Goal: Task Accomplishment & Management: Use online tool/utility

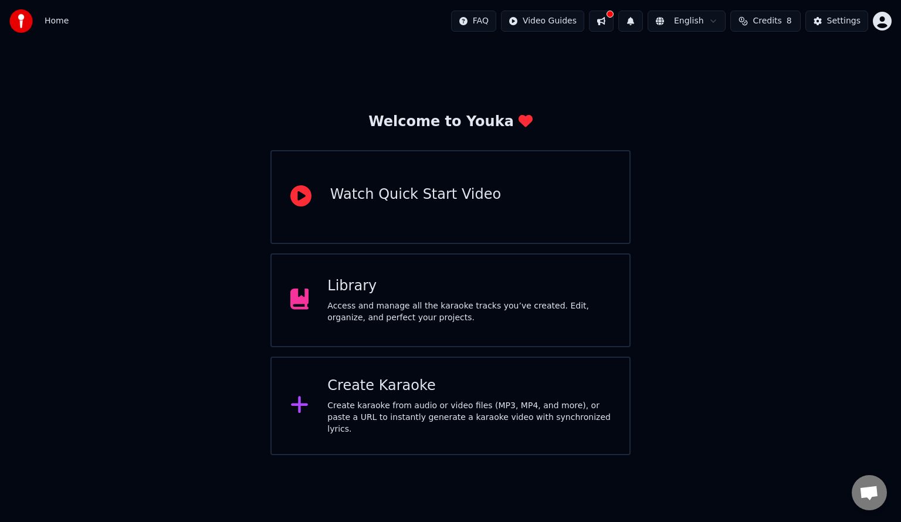
click at [444, 418] on div "Create karaoke from audio or video files (MP3, MP4, and more), or paste a URL t…" at bounding box center [468, 417] width 283 height 35
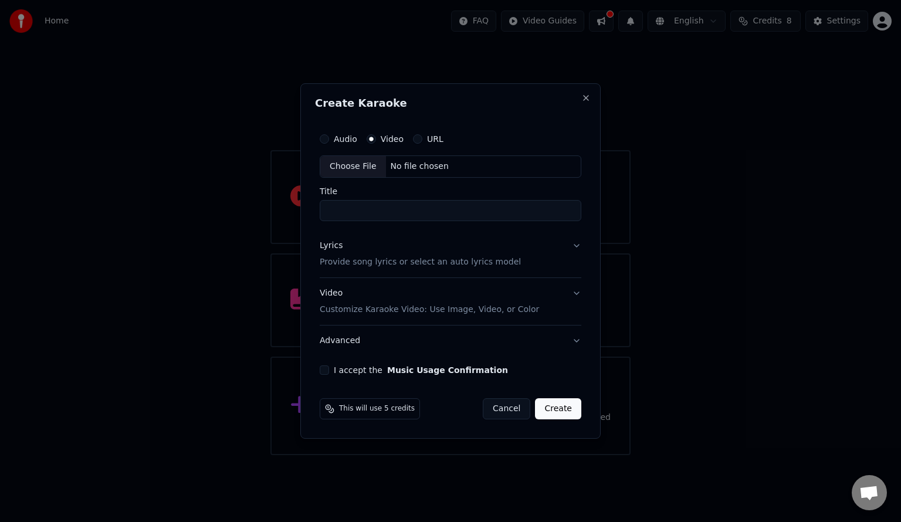
click at [416, 139] on button "URL" at bounding box center [417, 138] width 9 height 9
click at [379, 167] on input "text" at bounding box center [451, 166] width 262 height 23
paste input "**********"
type input "**********"
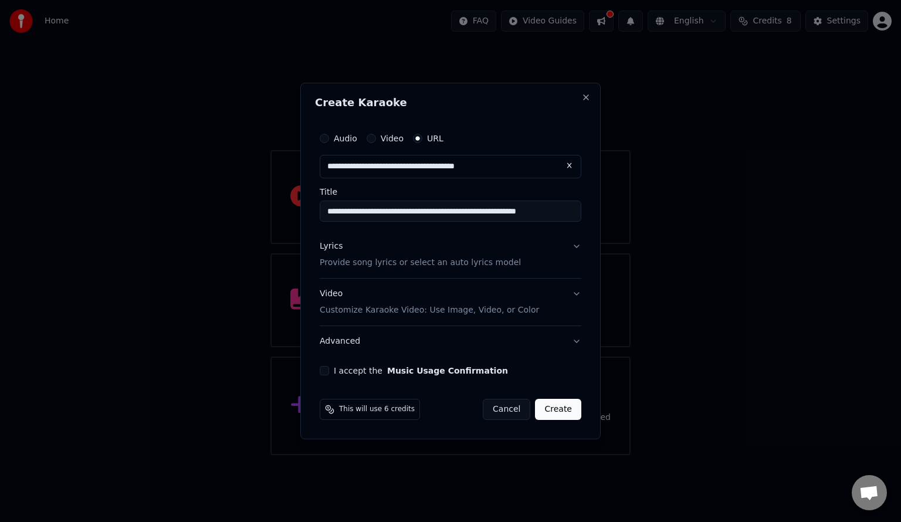
type input "**********"
click at [511, 254] on button "Lyrics Provide song lyrics or select an auto lyrics model" at bounding box center [451, 254] width 262 height 47
type input "**********"
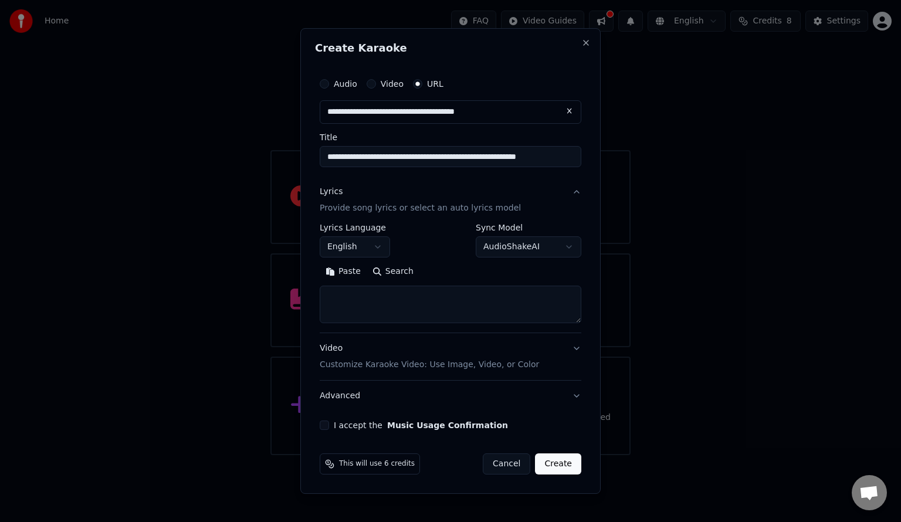
click at [383, 275] on button "Search" at bounding box center [393, 271] width 53 height 19
click at [396, 305] on textarea at bounding box center [451, 305] width 262 height 38
paste textarea "**********"
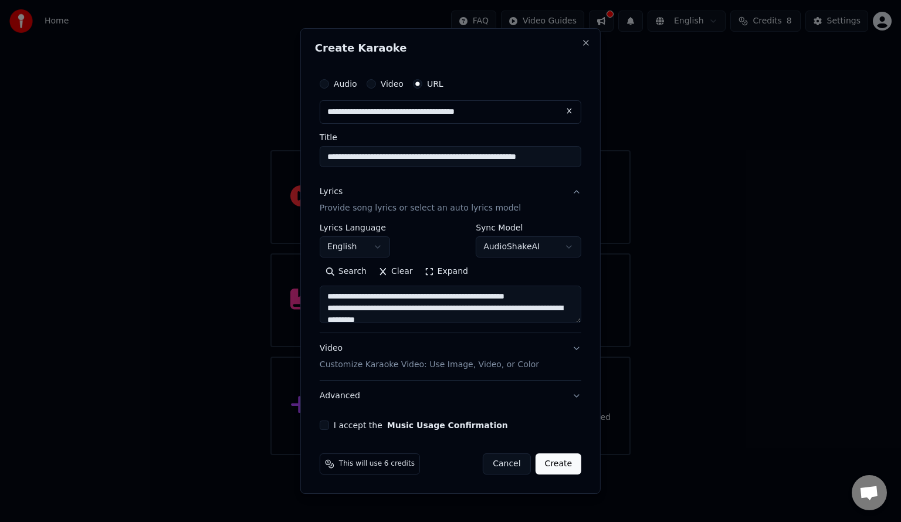
scroll to position [3017, 0]
type textarea "**********"
click at [573, 352] on button "Video Customize Karaoke Video: Use Image, Video, or Color" at bounding box center [451, 356] width 262 height 47
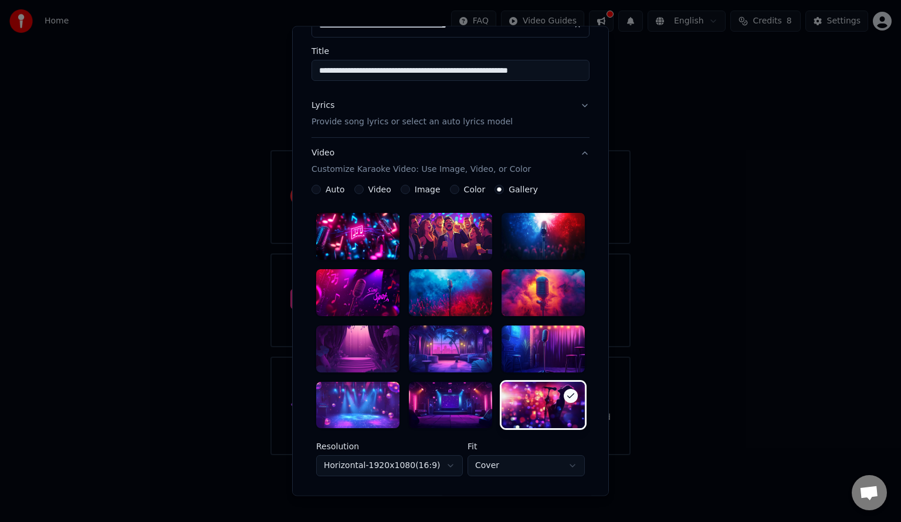
scroll to position [237, 0]
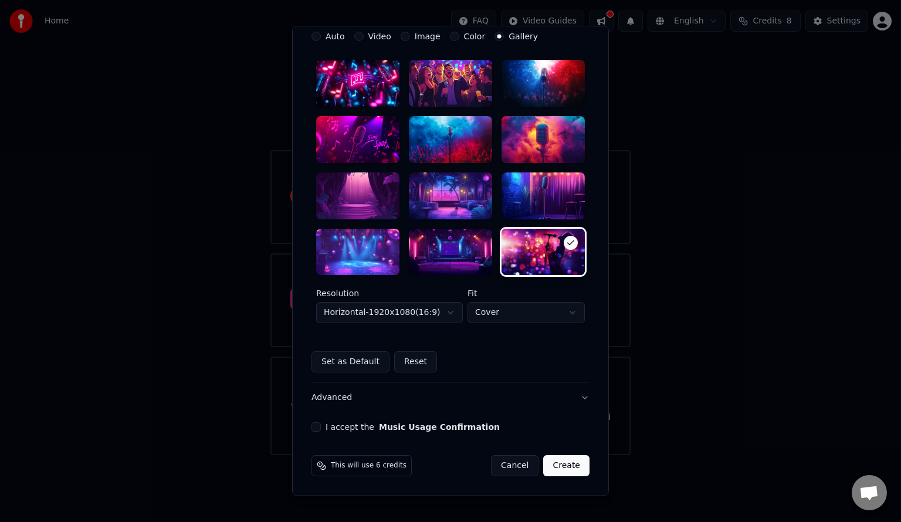
click at [312, 425] on button "I accept the Music Usage Confirmation" at bounding box center [316, 427] width 9 height 9
click at [565, 465] on button "Create" at bounding box center [566, 466] width 46 height 21
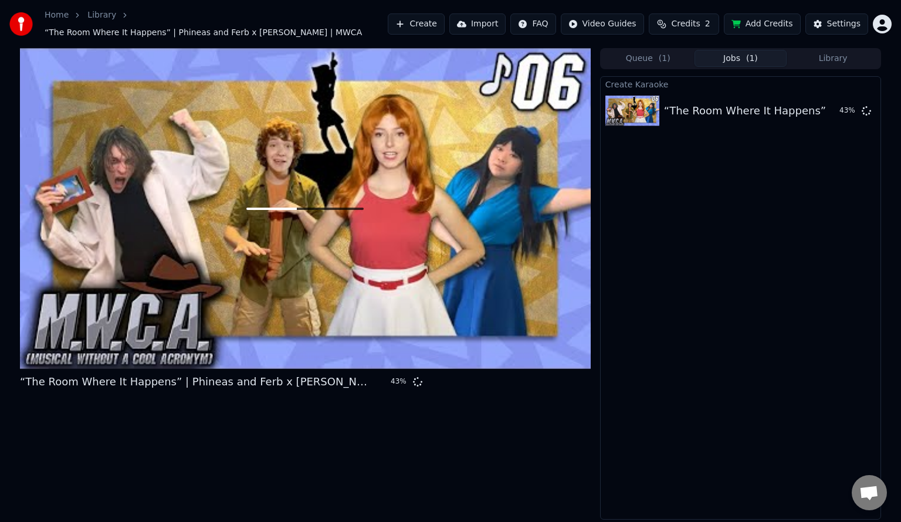
click at [428, 18] on button "Create" at bounding box center [416, 23] width 57 height 21
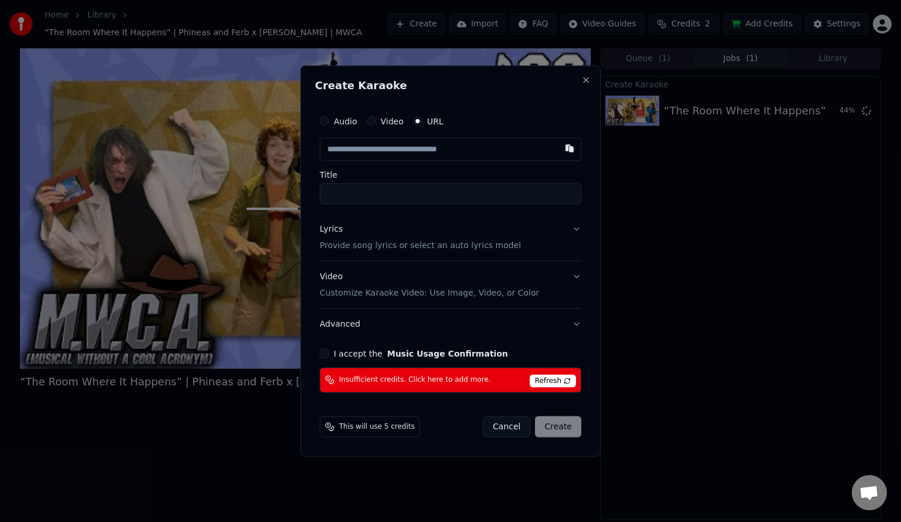
click at [394, 130] on div "Audio Video URL" at bounding box center [451, 121] width 262 height 23
click at [388, 123] on label "Video" at bounding box center [392, 121] width 23 height 8
click at [376, 123] on button "Video" at bounding box center [371, 121] width 9 height 9
click at [377, 147] on div "Choose File" at bounding box center [353, 149] width 66 height 21
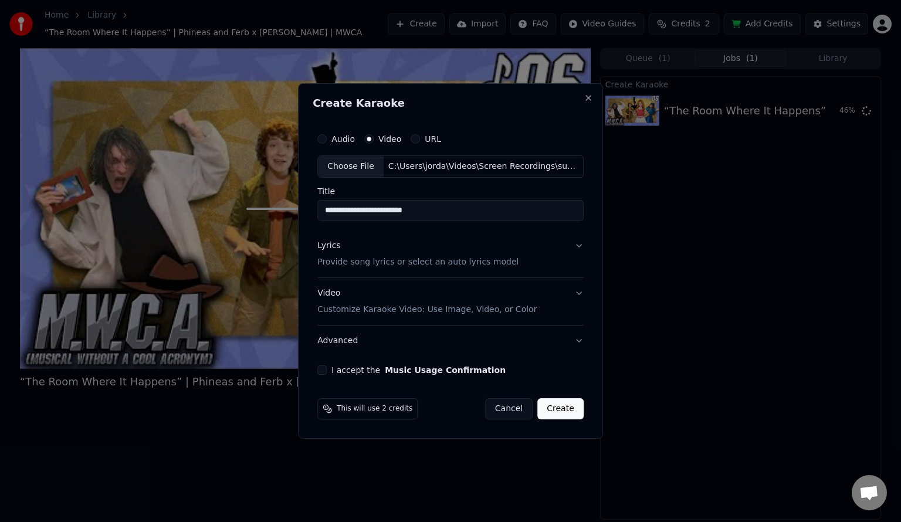
click at [434, 208] on input "**********" at bounding box center [451, 210] width 266 height 21
click at [329, 207] on input "**********" at bounding box center [451, 210] width 266 height 21
click at [461, 209] on input "**********" at bounding box center [451, 210] width 266 height 21
type input "**********"
click at [530, 264] on button "Lyrics Provide song lyrics or select an auto lyrics model" at bounding box center [451, 254] width 266 height 47
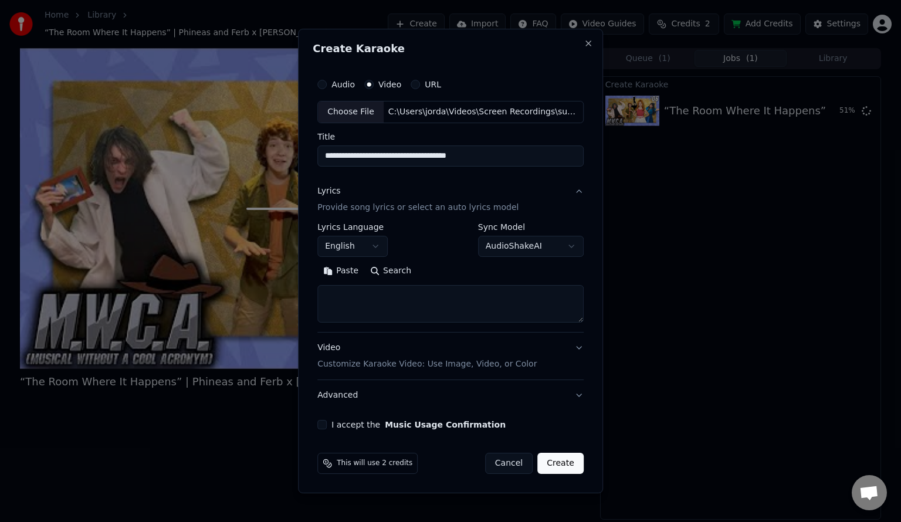
click at [393, 275] on button "Search" at bounding box center [390, 271] width 53 height 19
click at [434, 291] on textarea at bounding box center [451, 304] width 266 height 38
paste textarea "**********"
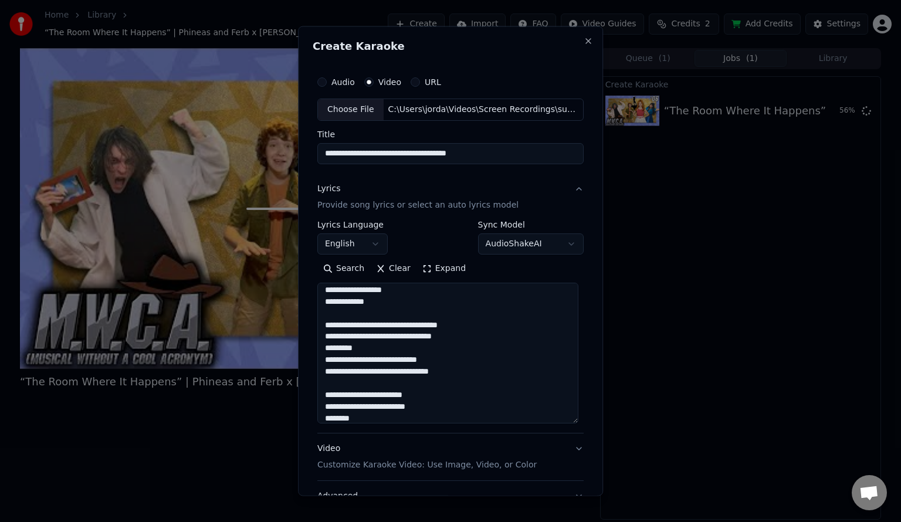
drag, startPoint x: 578, startPoint y: 321, endPoint x: 580, endPoint y: 441, distance: 119.7
click at [583, 447] on div "**********" at bounding box center [450, 261] width 305 height 470
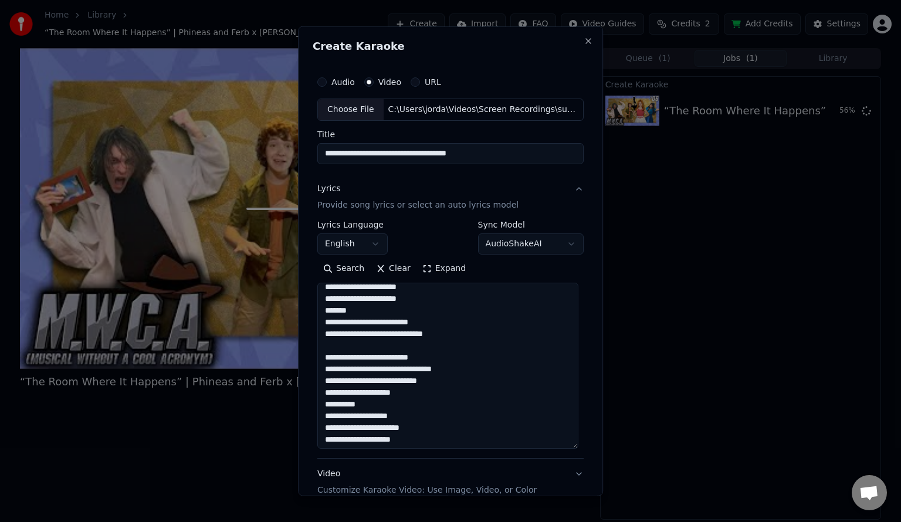
scroll to position [0, 0]
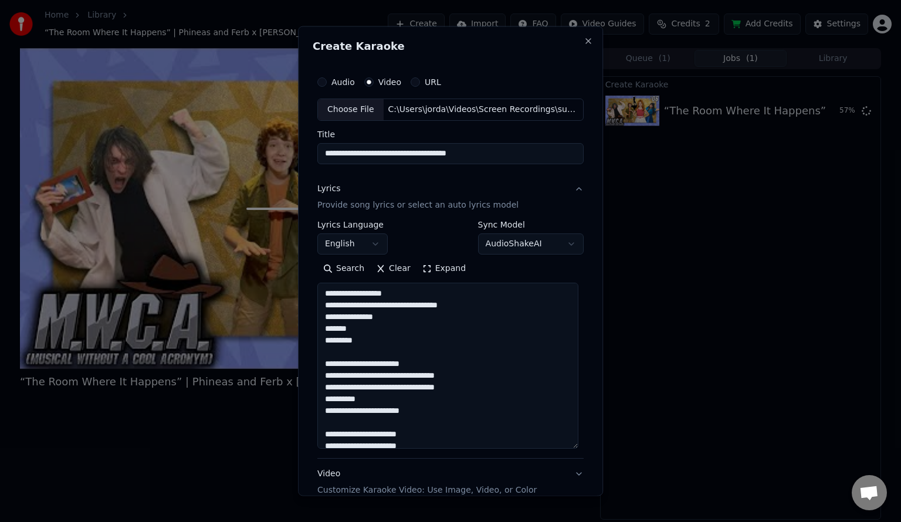
click at [394, 333] on textarea "**********" at bounding box center [448, 365] width 261 height 166
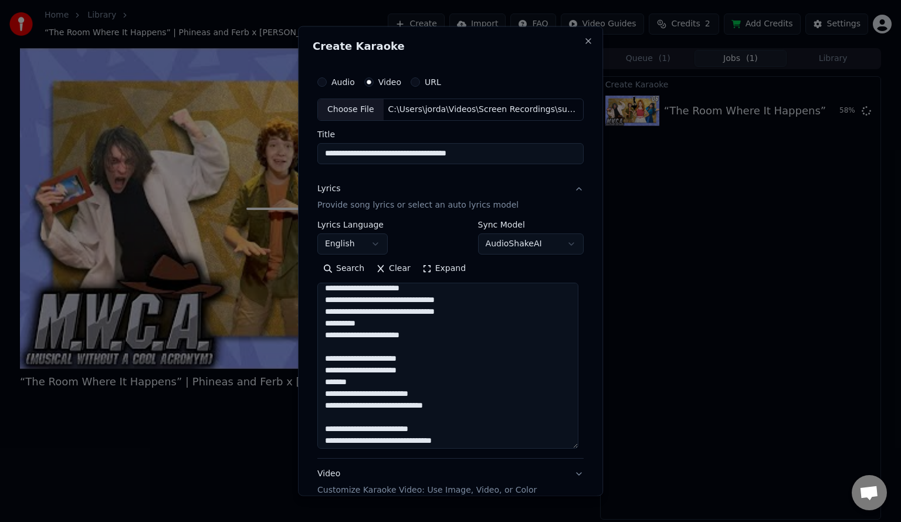
scroll to position [78, 0]
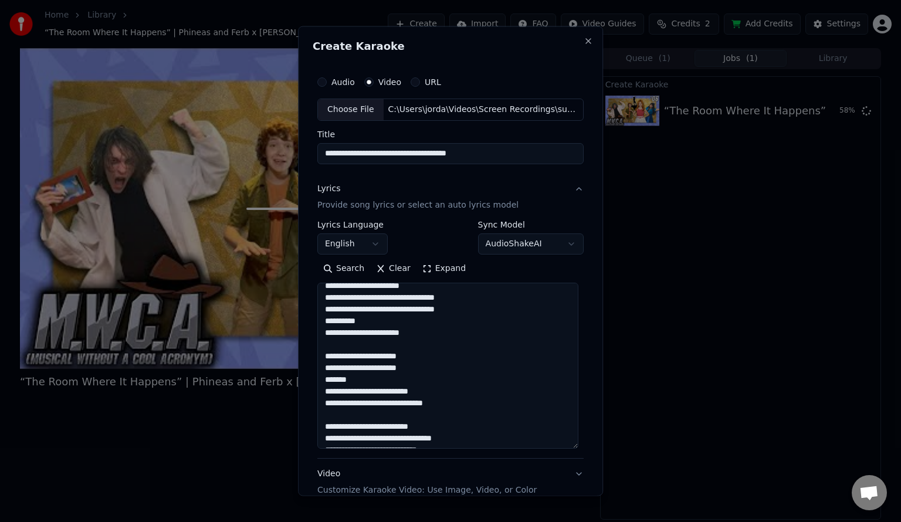
click at [427, 298] on textarea "**********" at bounding box center [448, 365] width 261 height 166
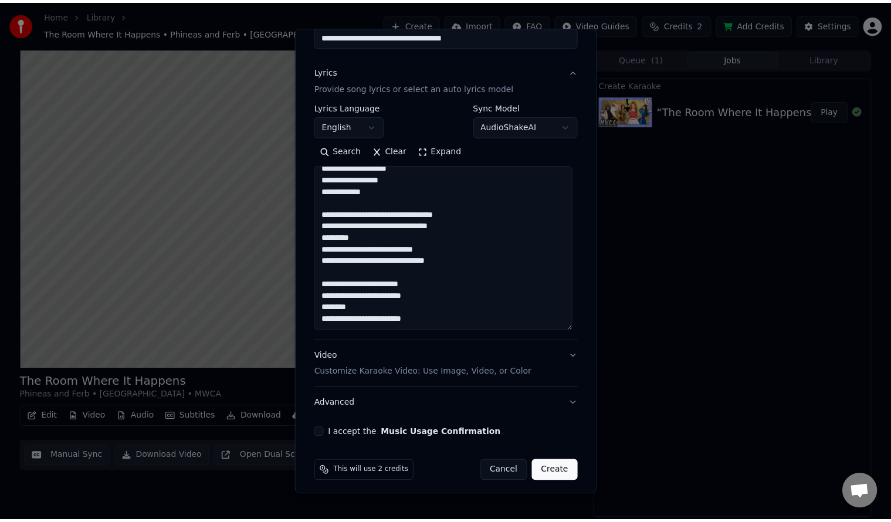
scroll to position [122, 0]
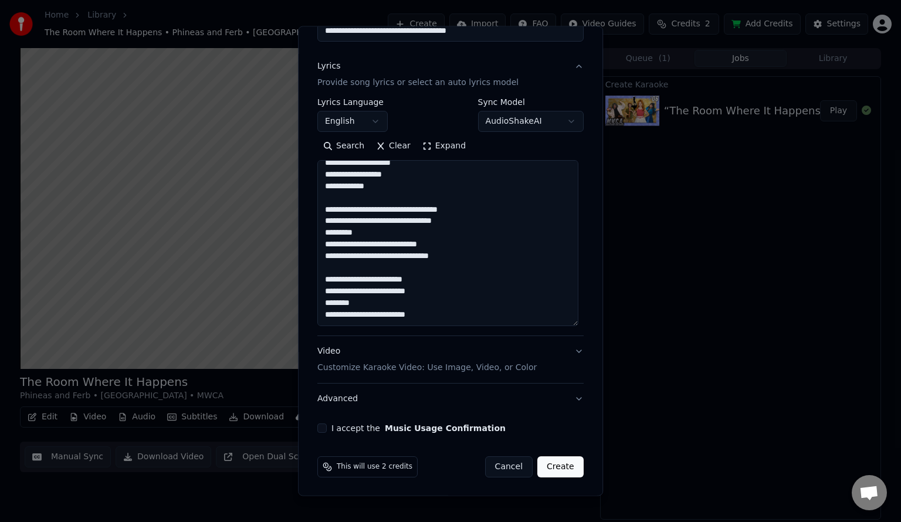
type textarea "**********"
click at [319, 430] on button "I accept the Music Usage Confirmation" at bounding box center [322, 428] width 9 height 9
click at [572, 465] on button "Create" at bounding box center [561, 467] width 46 height 21
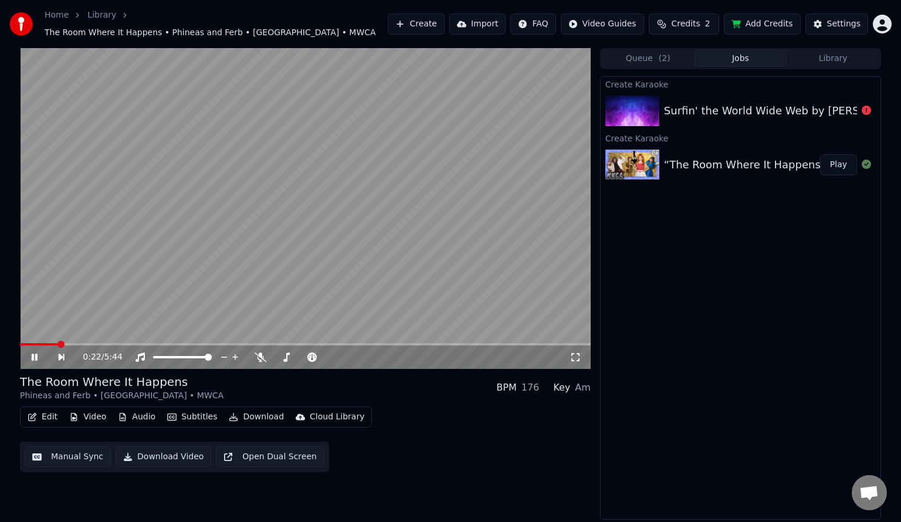
click at [190, 413] on button "Subtitles" at bounding box center [192, 417] width 59 height 16
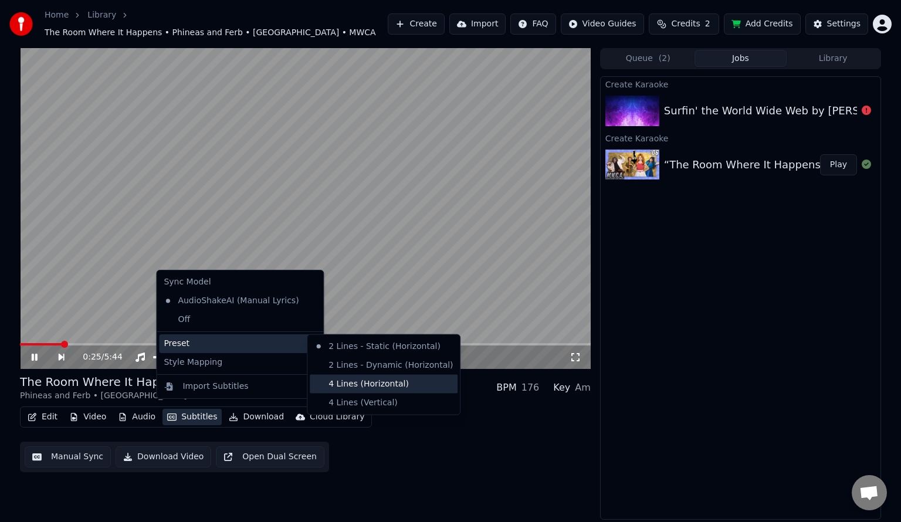
click at [366, 383] on div "4 Lines (Horizontal)" at bounding box center [384, 384] width 148 height 19
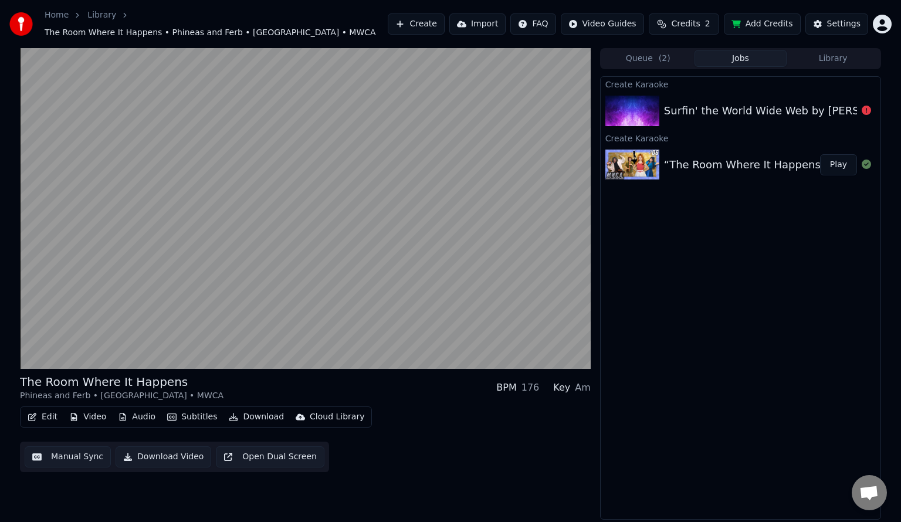
click at [199, 411] on button "Subtitles" at bounding box center [192, 417] width 59 height 16
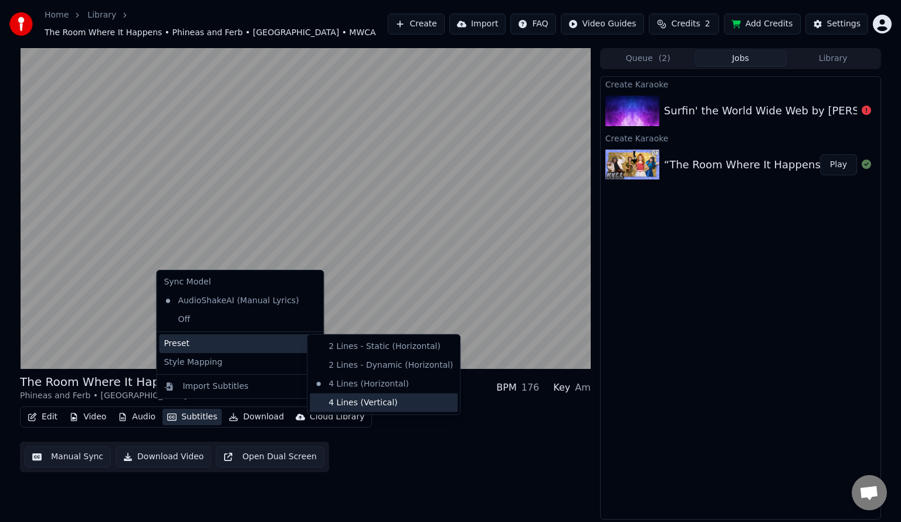
click at [385, 404] on div "4 Lines (Vertical)" at bounding box center [384, 403] width 148 height 19
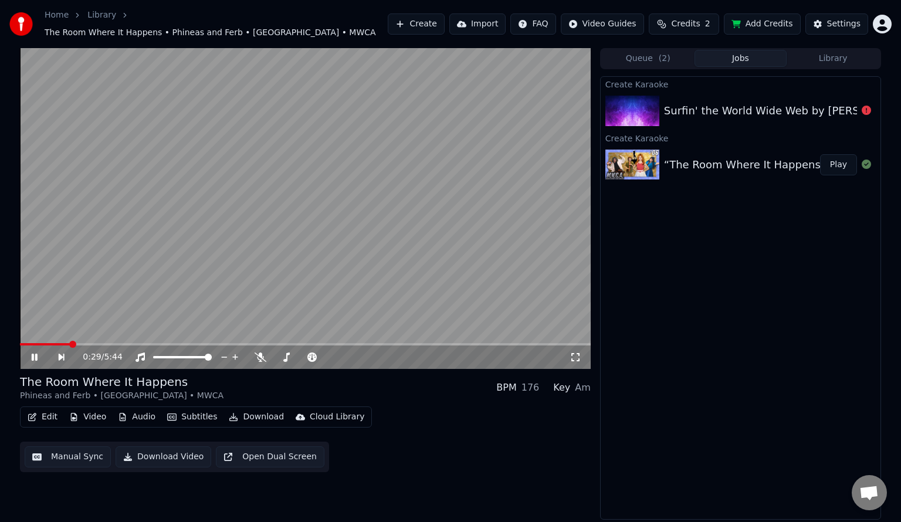
click at [249, 210] on video at bounding box center [305, 208] width 571 height 321
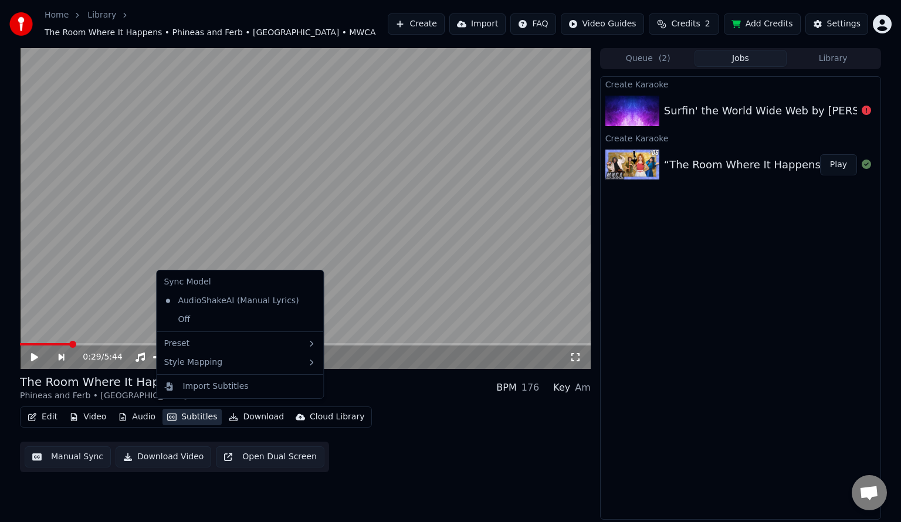
click at [195, 411] on button "Subtitles" at bounding box center [192, 417] width 59 height 16
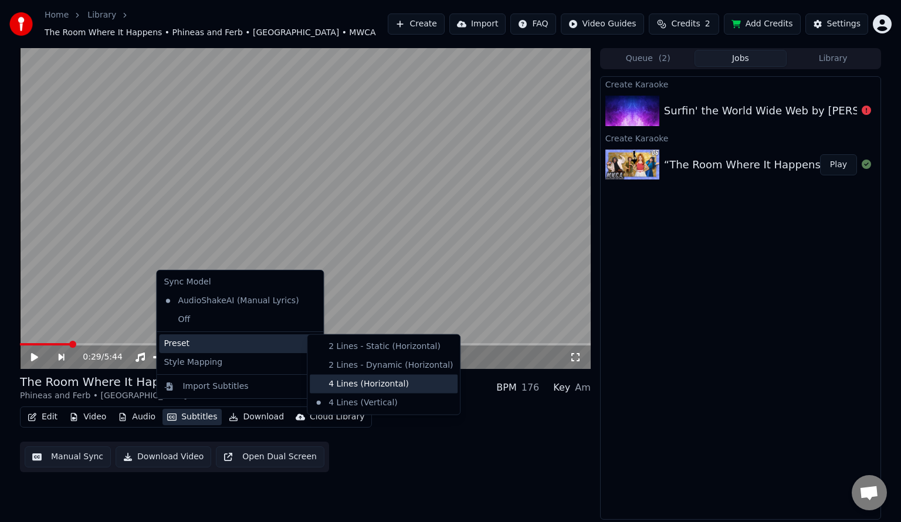
click at [392, 384] on div "4 Lines (Horizontal)" at bounding box center [384, 384] width 148 height 19
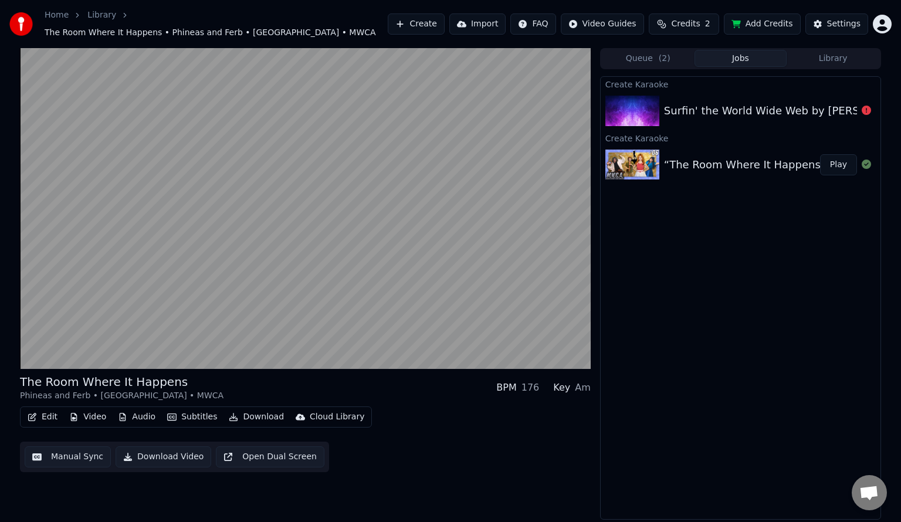
click at [202, 409] on button "Subtitles" at bounding box center [192, 417] width 59 height 16
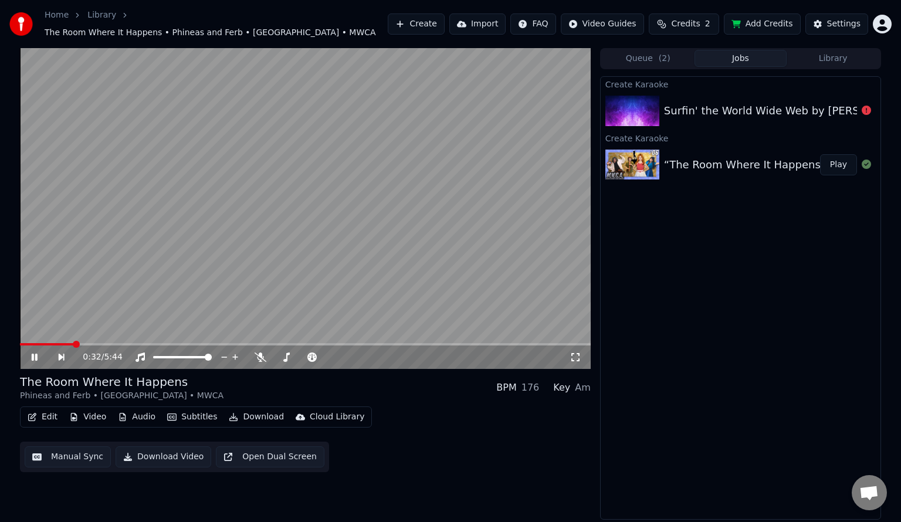
click at [366, 228] on video at bounding box center [305, 208] width 571 height 321
click at [189, 409] on button "Subtitles" at bounding box center [192, 417] width 59 height 16
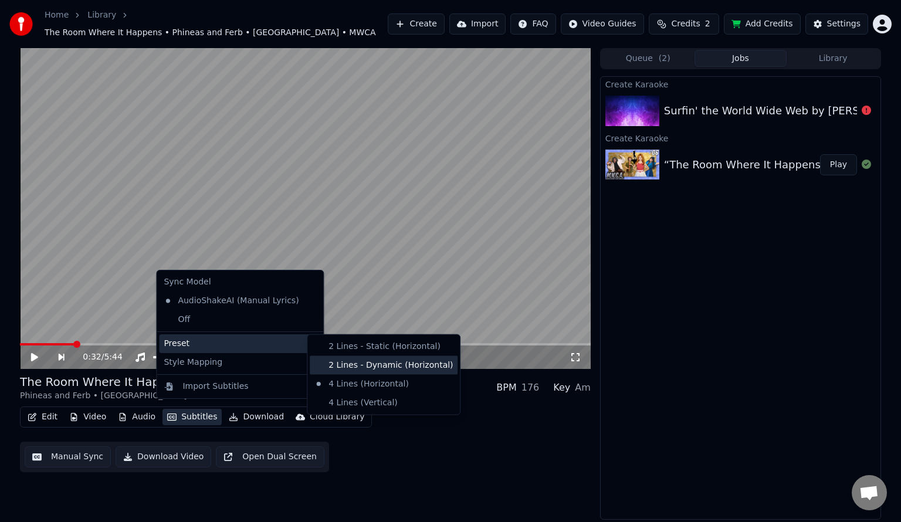
click at [360, 362] on div "2 Lines - Dynamic (Horizontal)" at bounding box center [384, 365] width 148 height 19
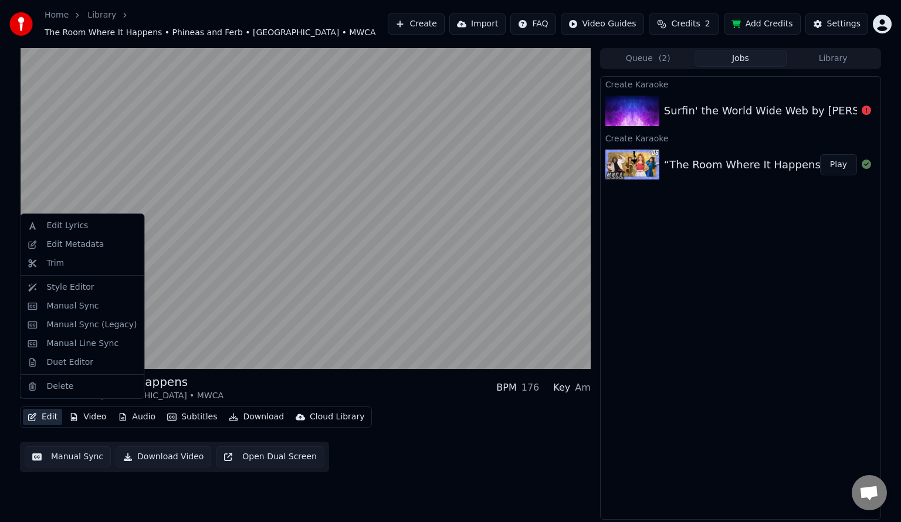
click at [48, 413] on button "Edit" at bounding box center [42, 417] width 39 height 16
click at [67, 364] on div "Duet Editor" at bounding box center [69, 363] width 47 height 12
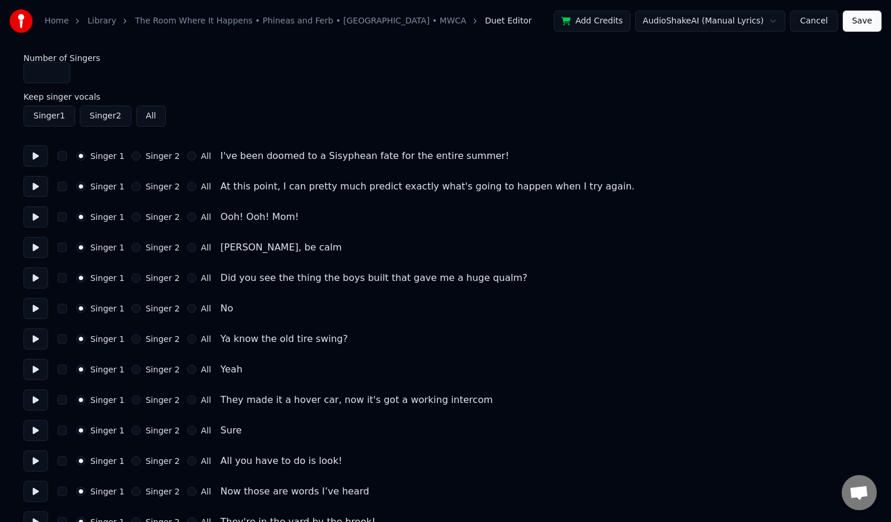
type input "*"
click at [56, 70] on input "*" at bounding box center [46, 72] width 47 height 21
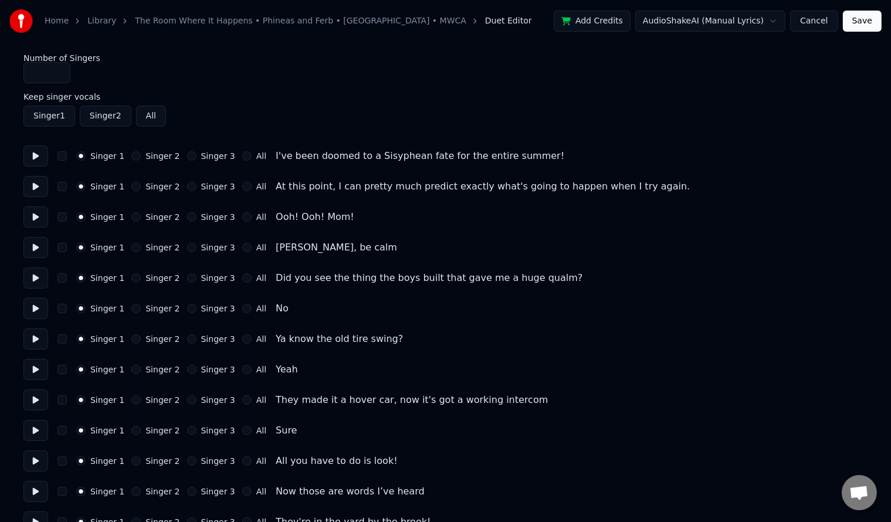
click at [131, 249] on button "Singer 2" at bounding box center [135, 247] width 9 height 9
click at [135, 310] on button "Singer 2" at bounding box center [135, 308] width 9 height 9
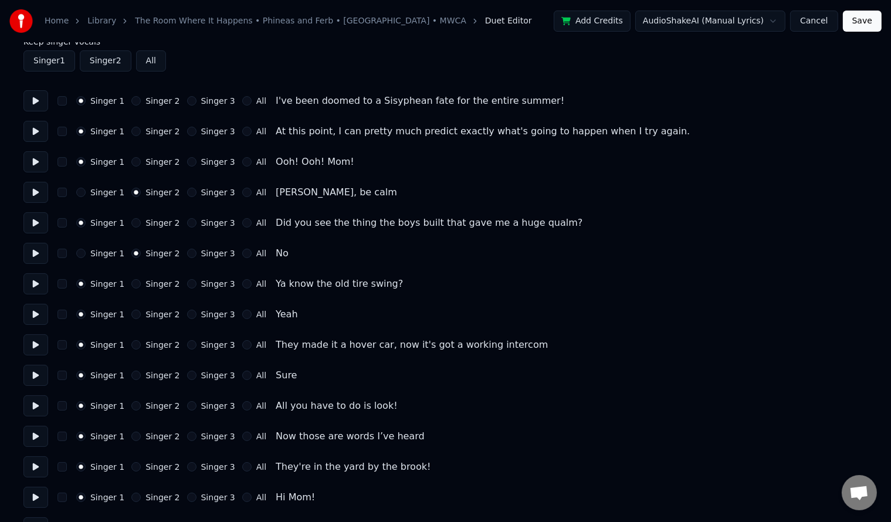
scroll to position [78, 0]
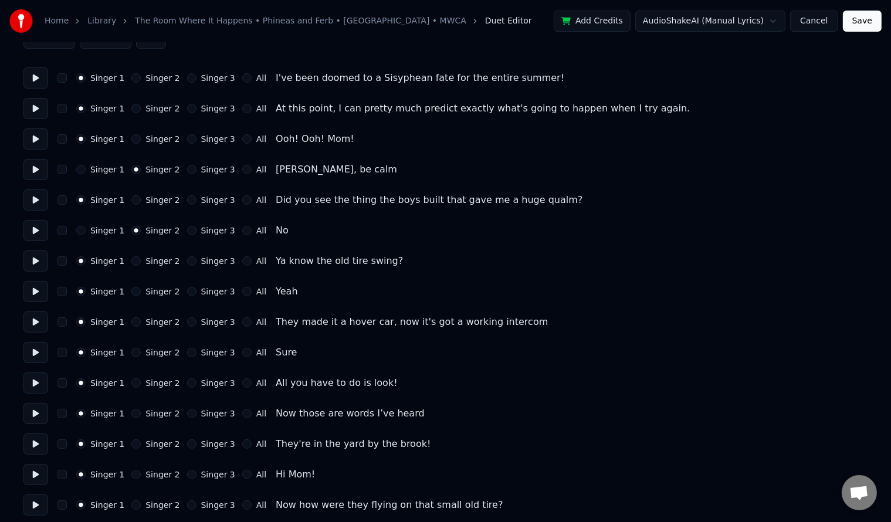
click at [131, 290] on button "Singer 2" at bounding box center [135, 291] width 9 height 9
click at [134, 350] on button "Singer 2" at bounding box center [135, 352] width 9 height 9
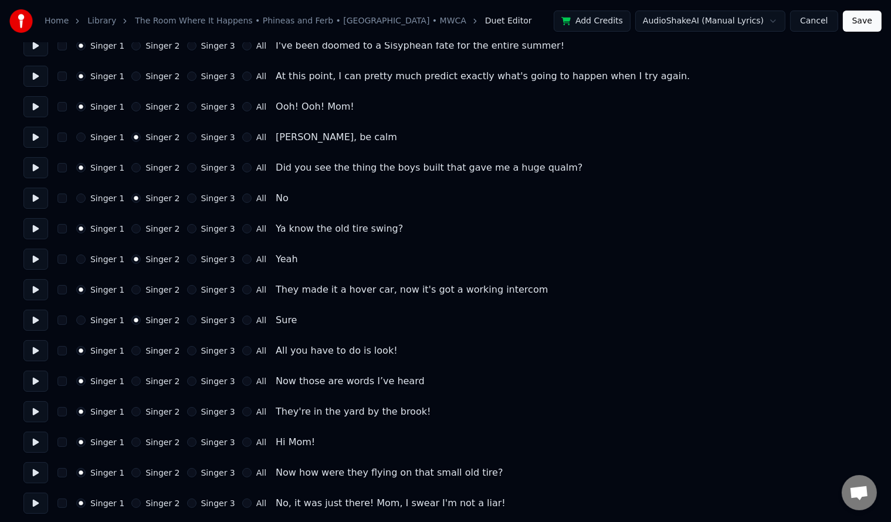
scroll to position [156, 0]
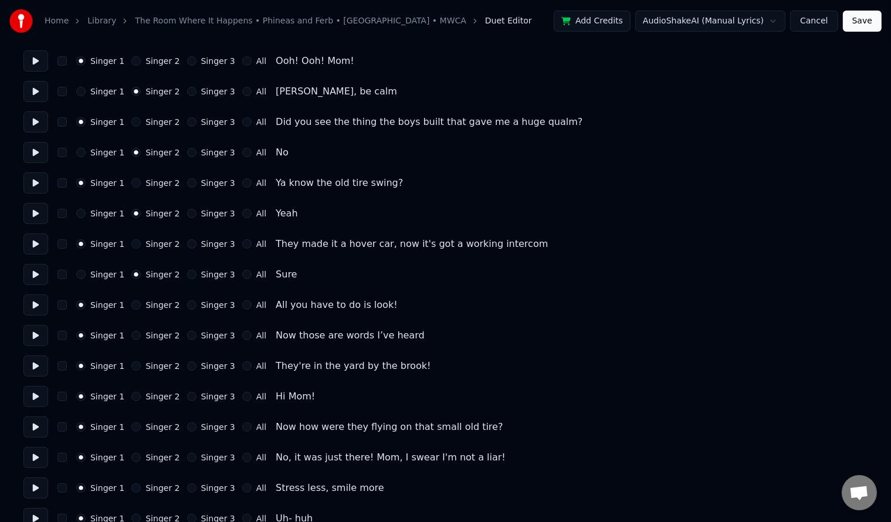
click at [131, 333] on button "Singer 2" at bounding box center [135, 335] width 9 height 9
click at [131, 396] on button "Singer 2" at bounding box center [135, 396] width 9 height 9
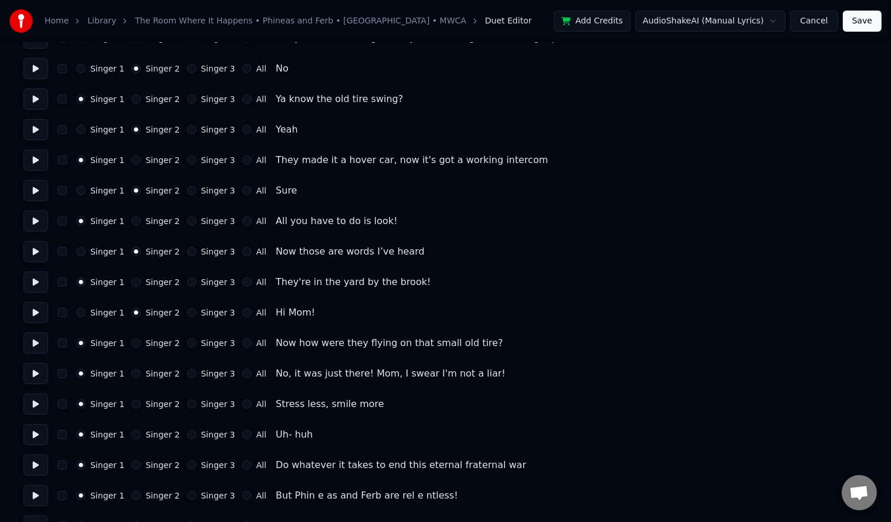
scroll to position [313, 0]
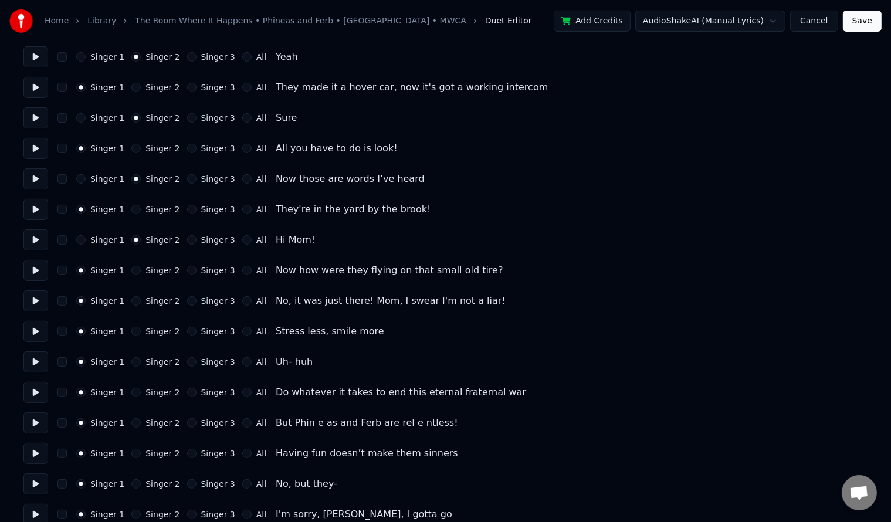
click at [187, 240] on button "Singer 3" at bounding box center [191, 239] width 9 height 9
click at [131, 270] on button "Singer 2" at bounding box center [135, 270] width 9 height 9
click at [131, 333] on button "Singer 2" at bounding box center [135, 331] width 9 height 9
click at [134, 391] on button "Singer 2" at bounding box center [135, 392] width 9 height 9
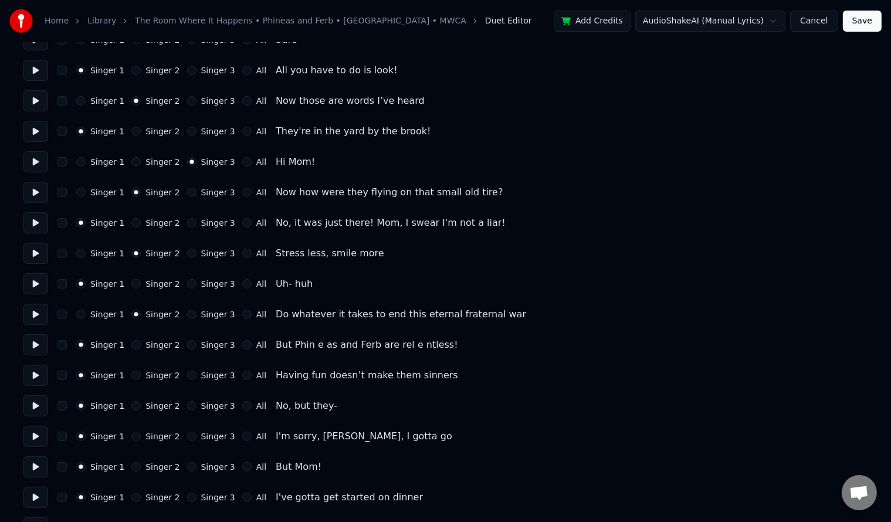
scroll to position [470, 0]
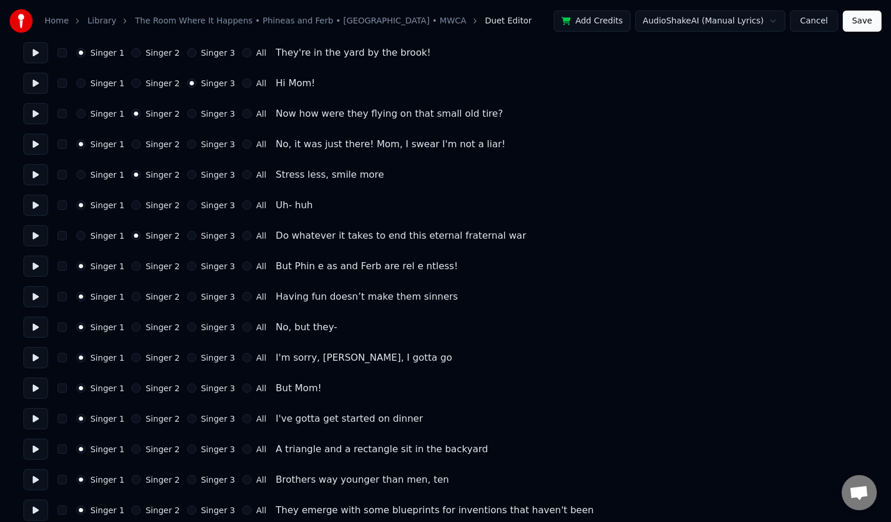
click at [133, 295] on button "Singer 2" at bounding box center [135, 296] width 9 height 9
click at [131, 360] on button "Singer 2" at bounding box center [135, 357] width 9 height 9
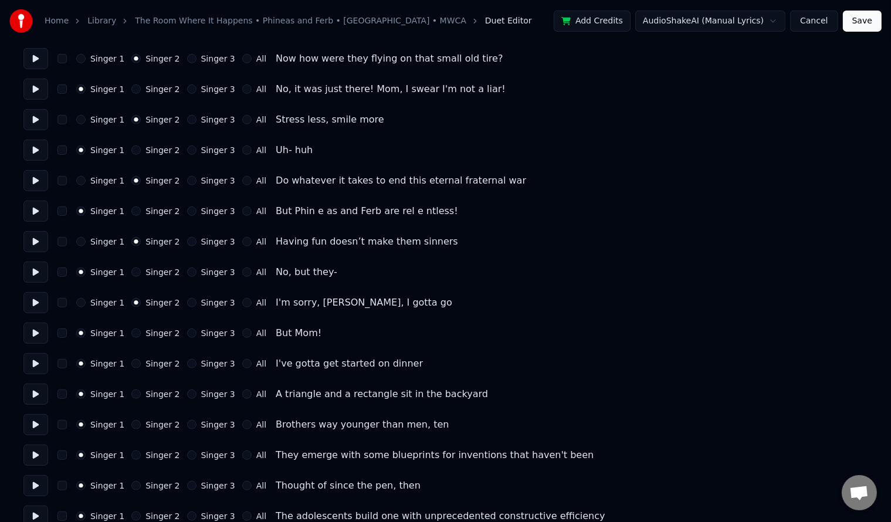
scroll to position [548, 0]
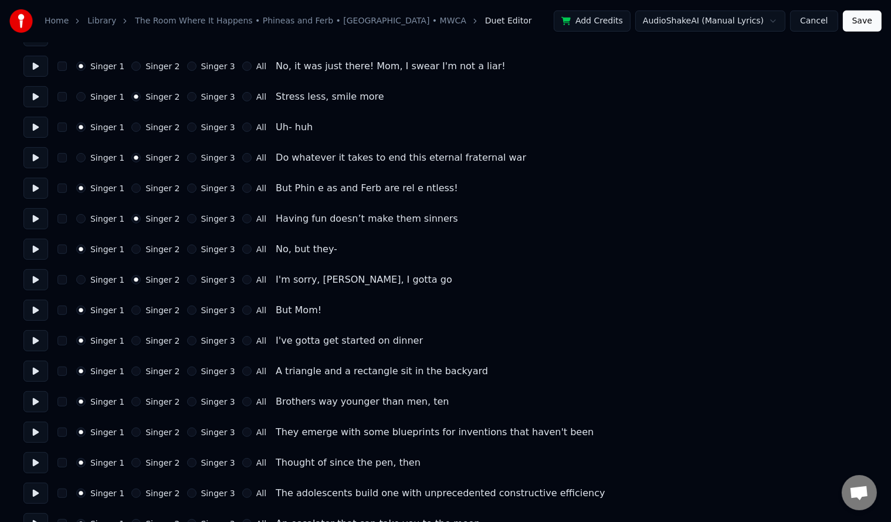
click at [135, 338] on button "Singer 2" at bounding box center [135, 340] width 9 height 9
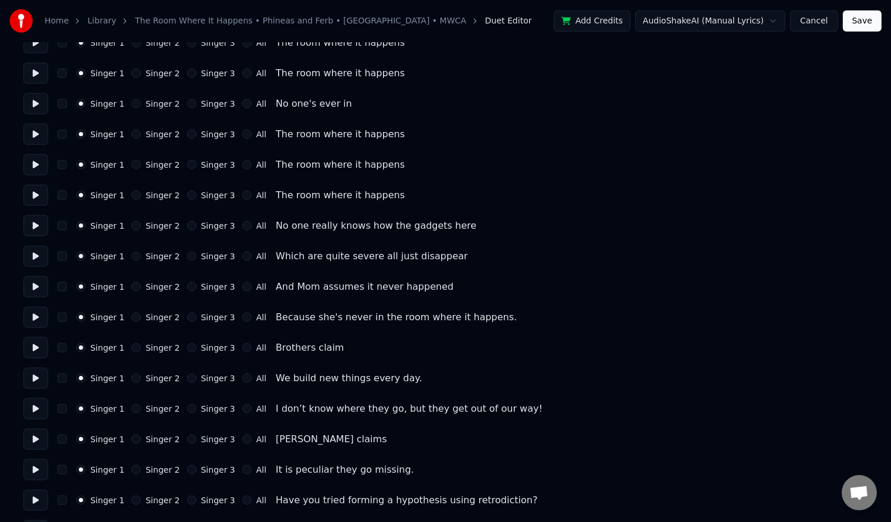
scroll to position [1174, 0]
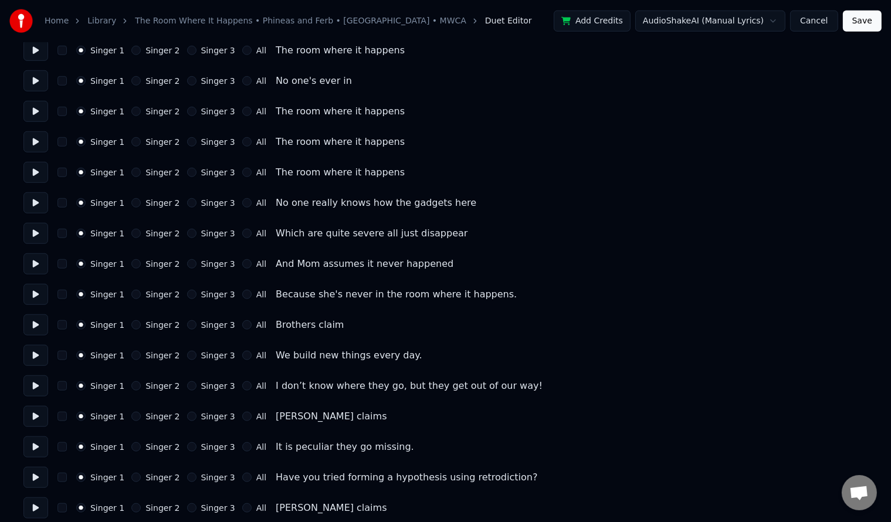
click at [131, 356] on button "Singer 2" at bounding box center [135, 355] width 9 height 9
click at [131, 388] on button "Singer 2" at bounding box center [135, 385] width 9 height 9
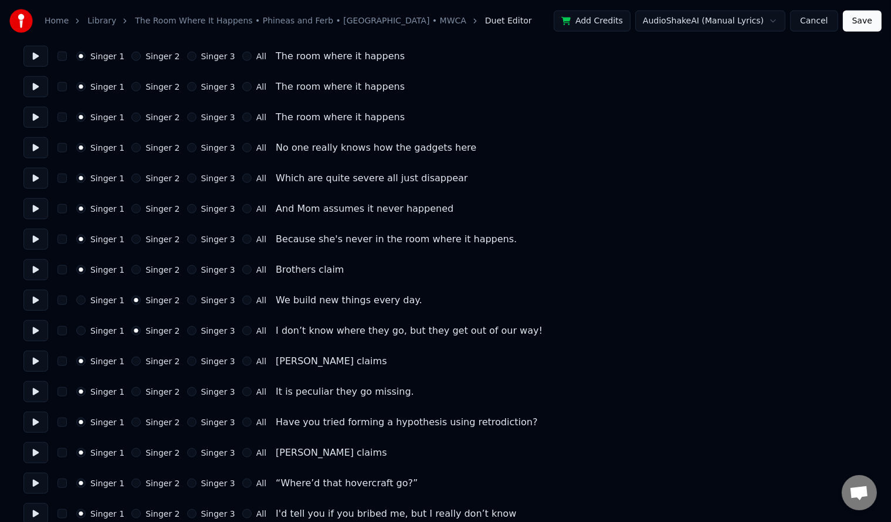
scroll to position [1252, 0]
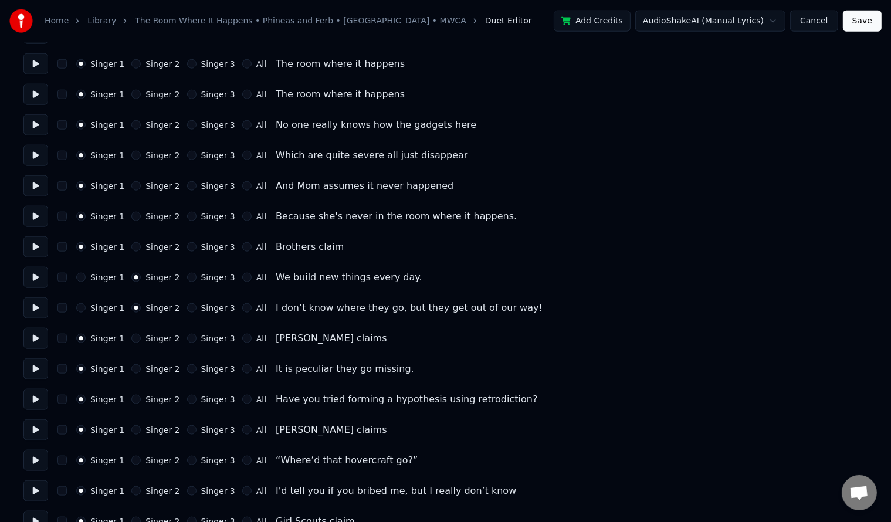
click at [131, 370] on button "Singer 2" at bounding box center [135, 368] width 9 height 9
click at [131, 399] on button "Singer 2" at bounding box center [135, 399] width 9 height 9
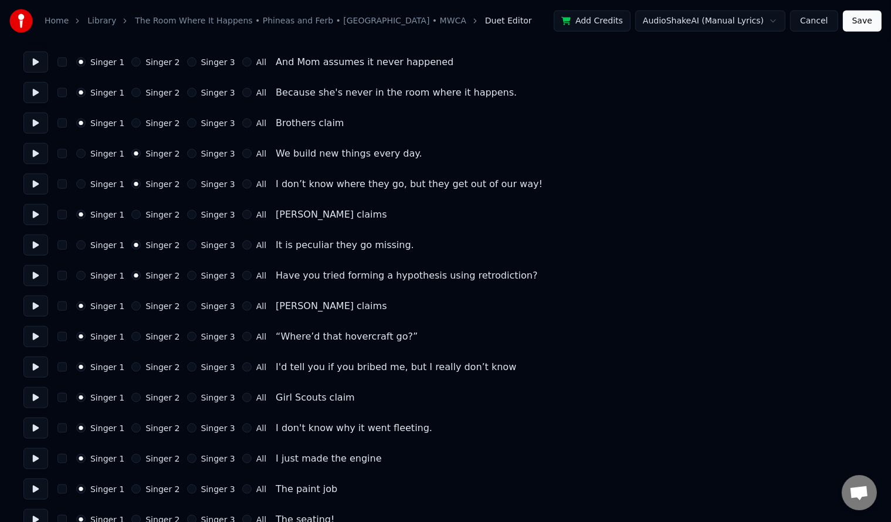
scroll to position [1409, 0]
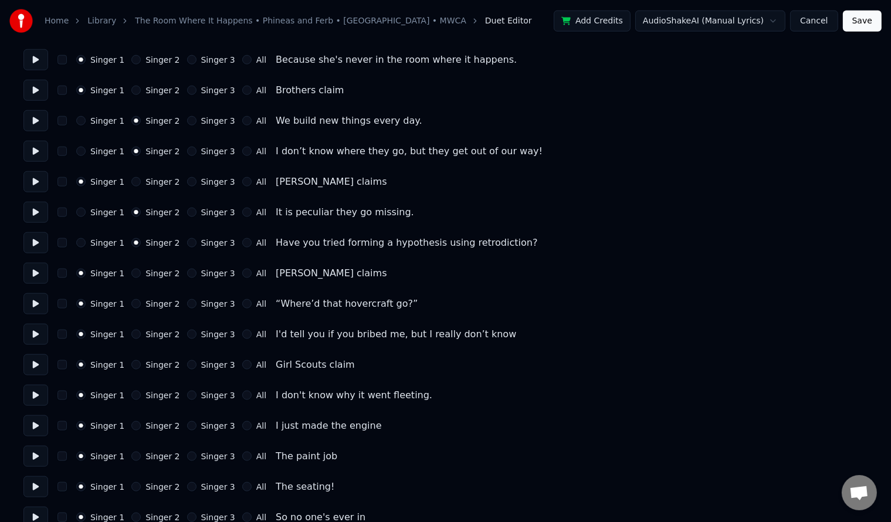
click at [131, 301] on button "Singer 2" at bounding box center [135, 303] width 9 height 9
click at [132, 332] on button "Singer 2" at bounding box center [135, 334] width 9 height 9
click at [131, 397] on button "Singer 2" at bounding box center [135, 395] width 9 height 9
click at [134, 425] on button "Singer 2" at bounding box center [135, 425] width 9 height 9
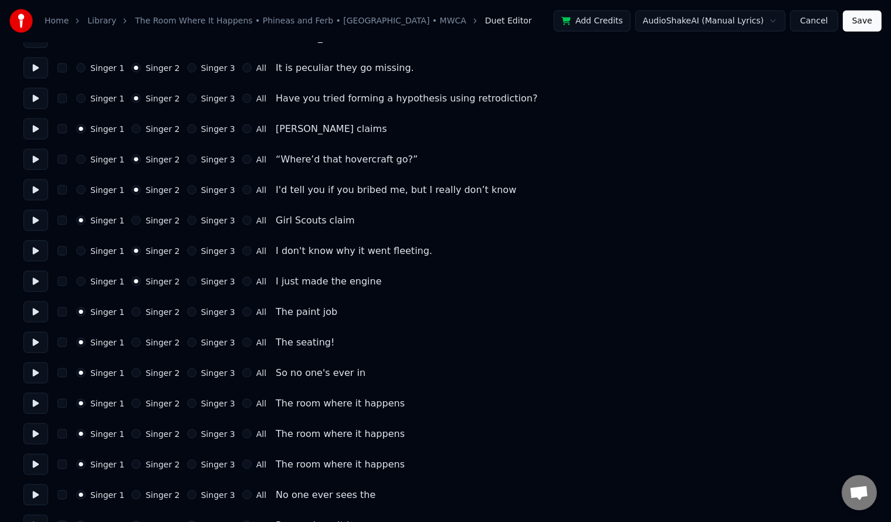
scroll to position [1565, 0]
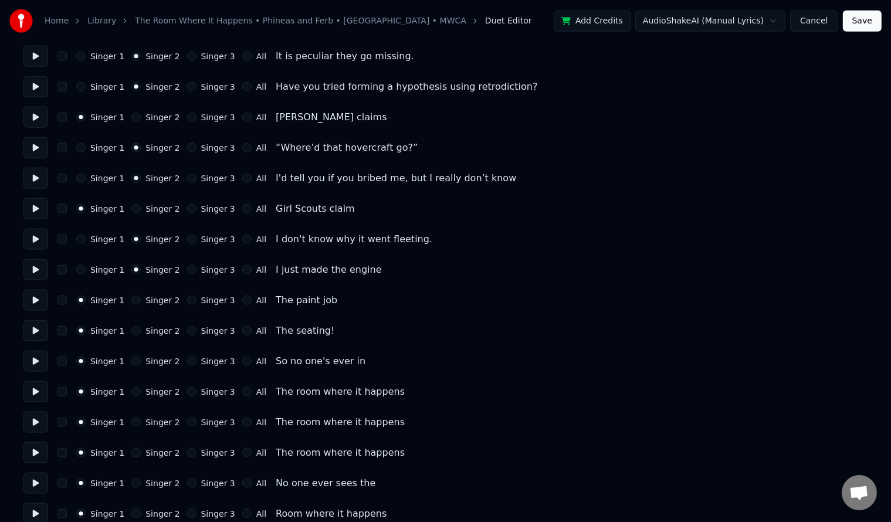
click at [131, 301] on button "Singer 2" at bounding box center [135, 300] width 9 height 9
click at [134, 330] on button "Singer 2" at bounding box center [135, 330] width 9 height 9
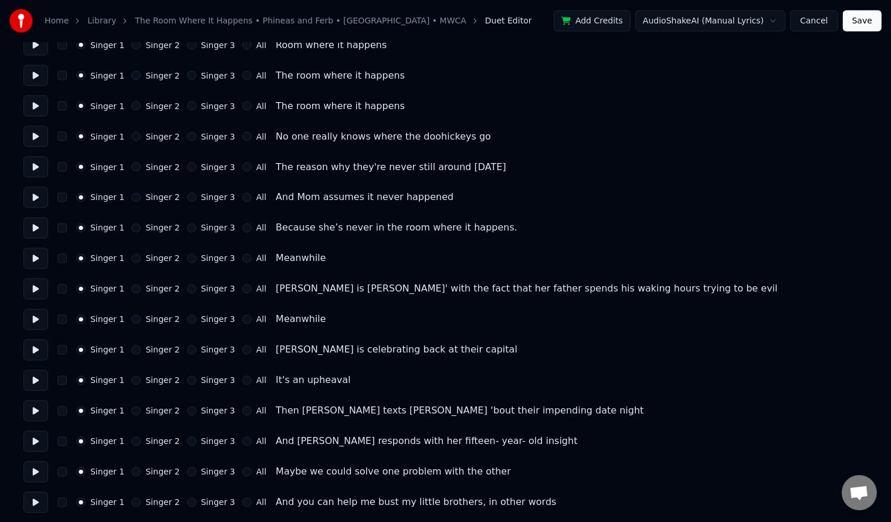
scroll to position [2034, 0]
click at [131, 289] on button "Singer 2" at bounding box center [135, 288] width 9 height 9
click at [134, 350] on button "Singer 2" at bounding box center [135, 349] width 9 height 9
click at [132, 377] on button "Singer 2" at bounding box center [135, 380] width 9 height 9
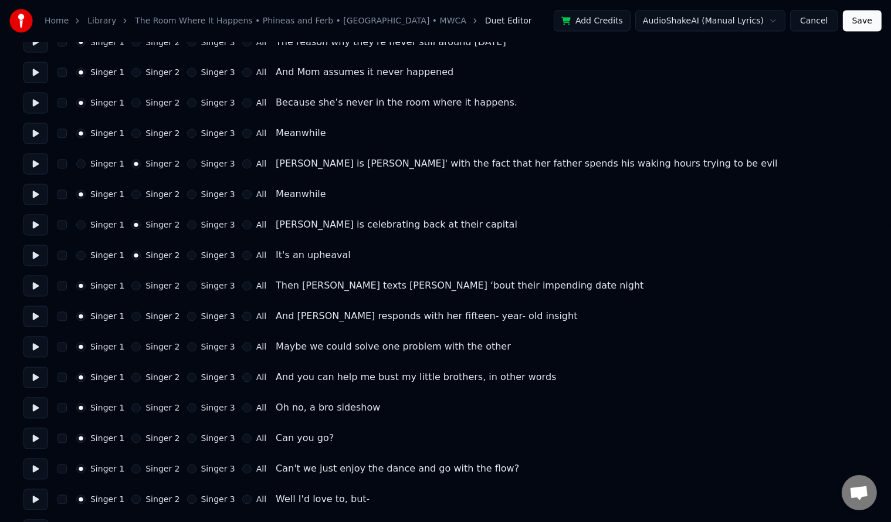
scroll to position [2191, 0]
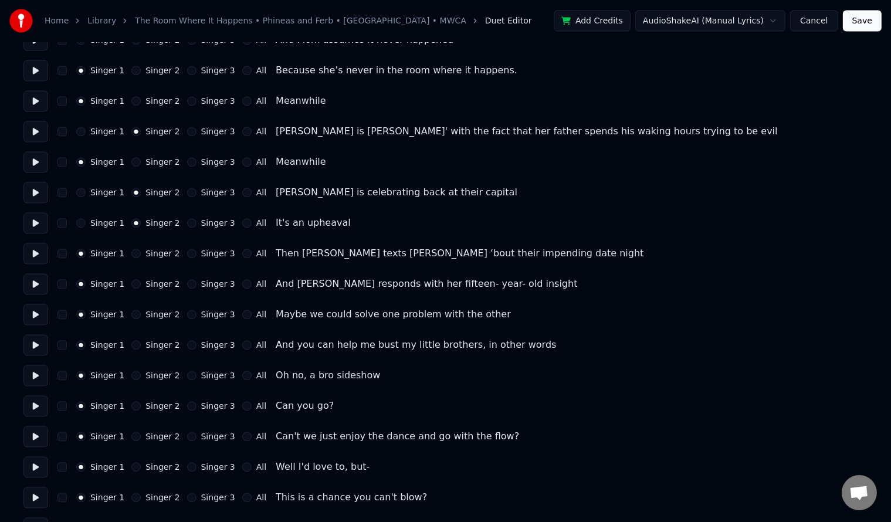
click at [187, 99] on button "Singer 3" at bounding box center [191, 101] width 9 height 9
click at [187, 164] on button "Singer 3" at bounding box center [191, 162] width 9 height 9
click at [187, 255] on button "Singer 3" at bounding box center [191, 253] width 9 height 9
click at [187, 284] on button "Singer 3" at bounding box center [191, 284] width 9 height 9
click at [131, 378] on button "Singer 2" at bounding box center [135, 376] width 9 height 9
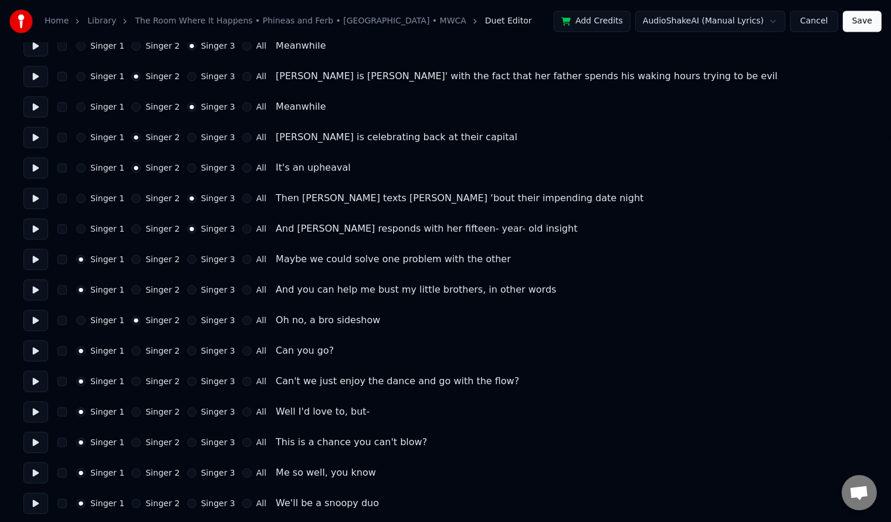
scroll to position [2269, 0]
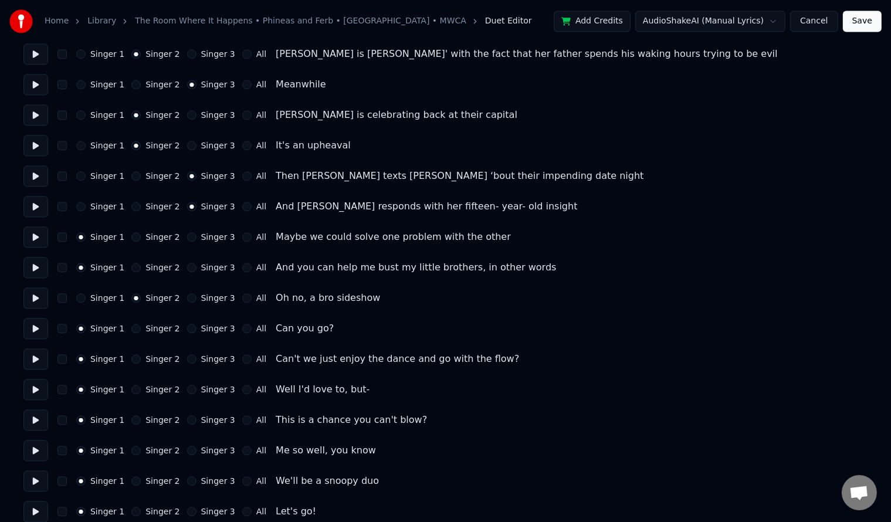
click at [134, 360] on button "Singer 2" at bounding box center [135, 358] width 9 height 9
click at [131, 421] on button "Singer 2" at bounding box center [135, 420] width 9 height 9
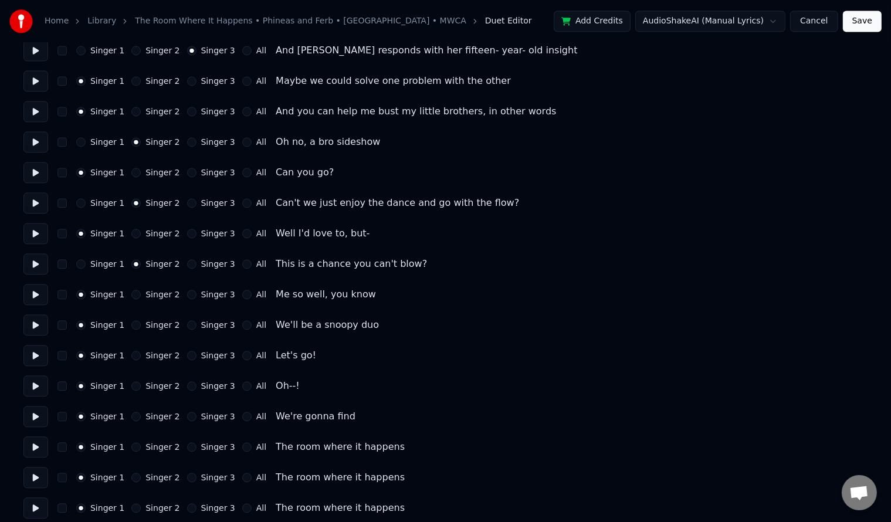
scroll to position [2426, 0]
click at [131, 359] on button "Singer 2" at bounding box center [135, 354] width 9 height 9
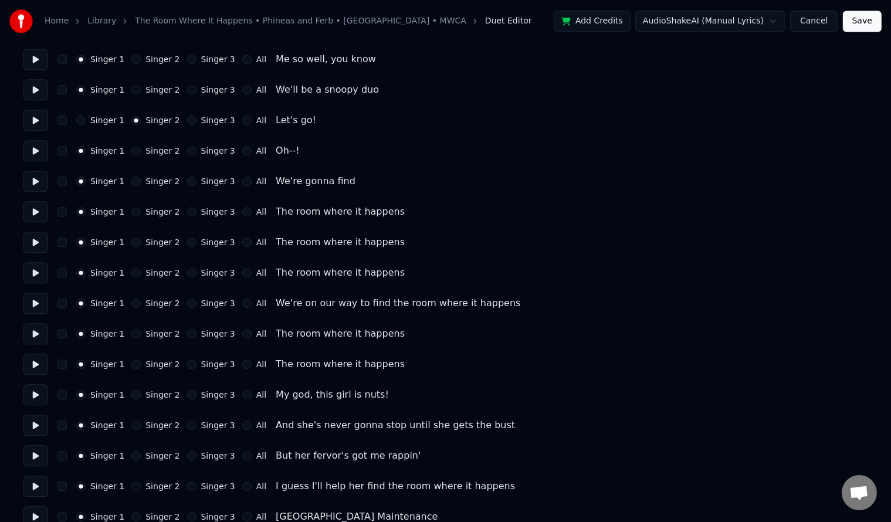
scroll to position [2738, 0]
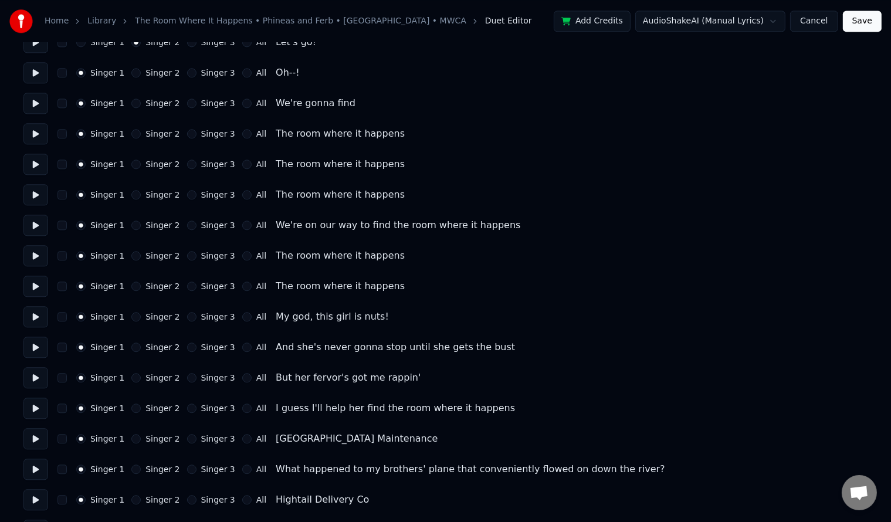
click at [139, 317] on div "Singer 2" at bounding box center [155, 316] width 48 height 9
click at [136, 317] on div "Singer 2" at bounding box center [155, 316] width 48 height 9
click at [131, 315] on button "Singer 2" at bounding box center [135, 316] width 9 height 9
click at [131, 345] on button "Singer 2" at bounding box center [135, 347] width 9 height 9
click at [131, 377] on button "Singer 2" at bounding box center [135, 377] width 9 height 9
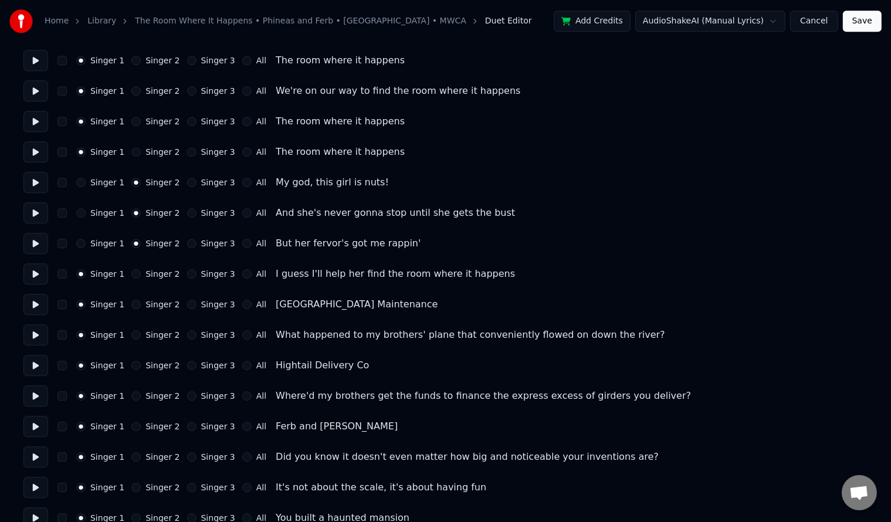
scroll to position [2895, 0]
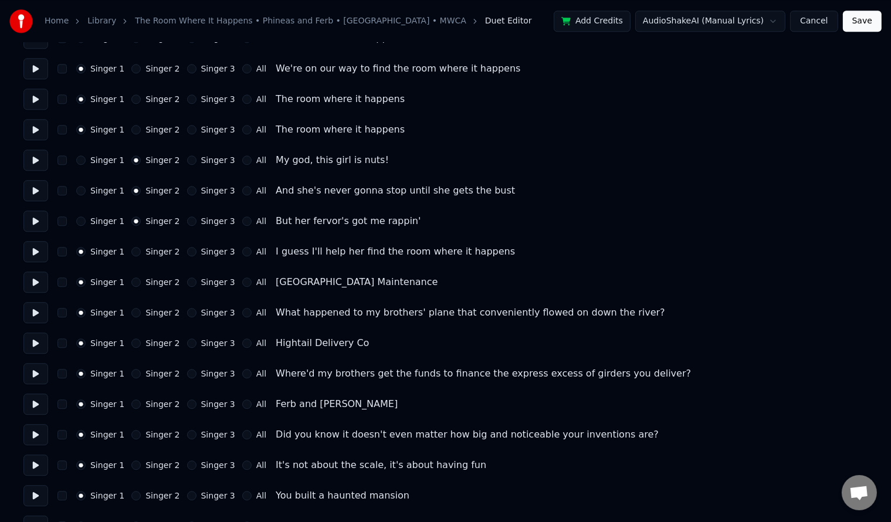
click at [134, 254] on button "Singer 2" at bounding box center [135, 251] width 9 height 9
click at [187, 284] on button "Singer 3" at bounding box center [191, 282] width 9 height 9
click at [187, 341] on button "Singer 3" at bounding box center [191, 343] width 9 height 9
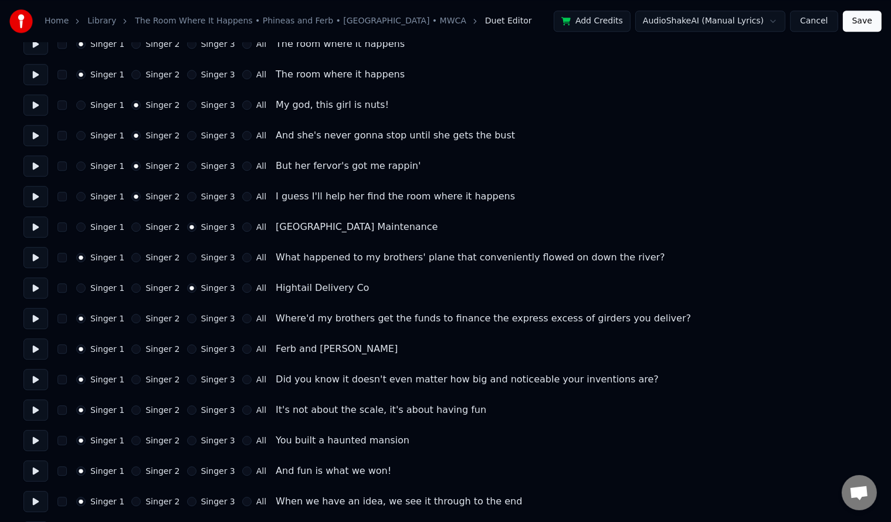
scroll to position [2973, 0]
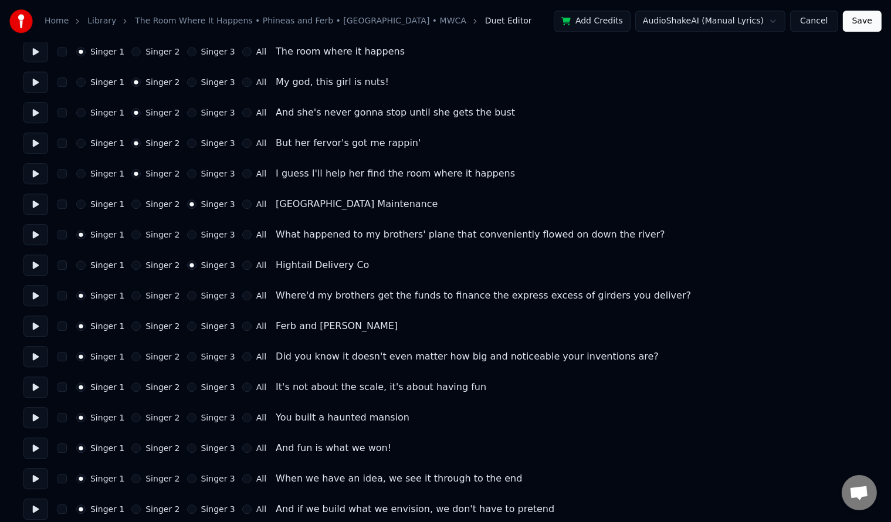
click at [187, 326] on button "Singer 3" at bounding box center [191, 326] width 9 height 9
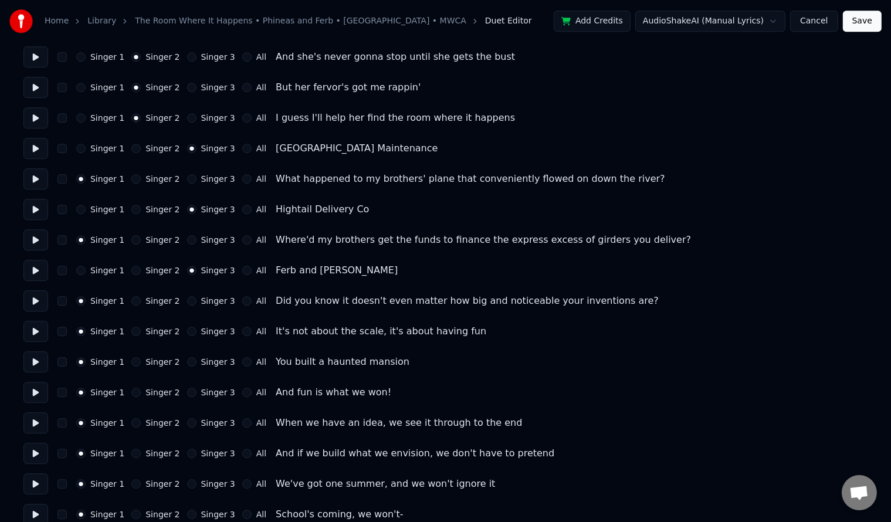
scroll to position [3052, 0]
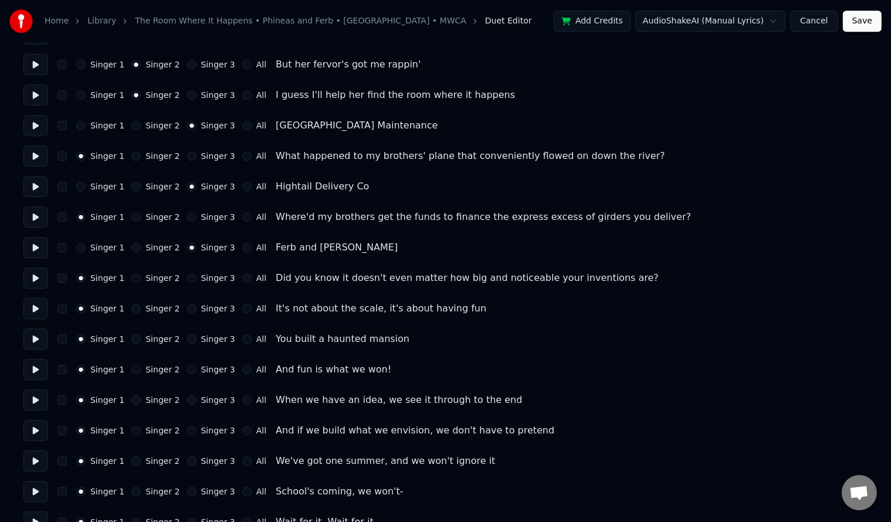
click at [131, 308] on button "Singer 2" at bounding box center [135, 308] width 9 height 9
click at [132, 372] on button "Singer 2" at bounding box center [135, 369] width 9 height 9
click at [132, 402] on button "Singer 2" at bounding box center [135, 400] width 9 height 9
click at [131, 426] on button "Singer 2" at bounding box center [135, 430] width 9 height 9
click at [131, 462] on button "Singer 2" at bounding box center [135, 461] width 9 height 9
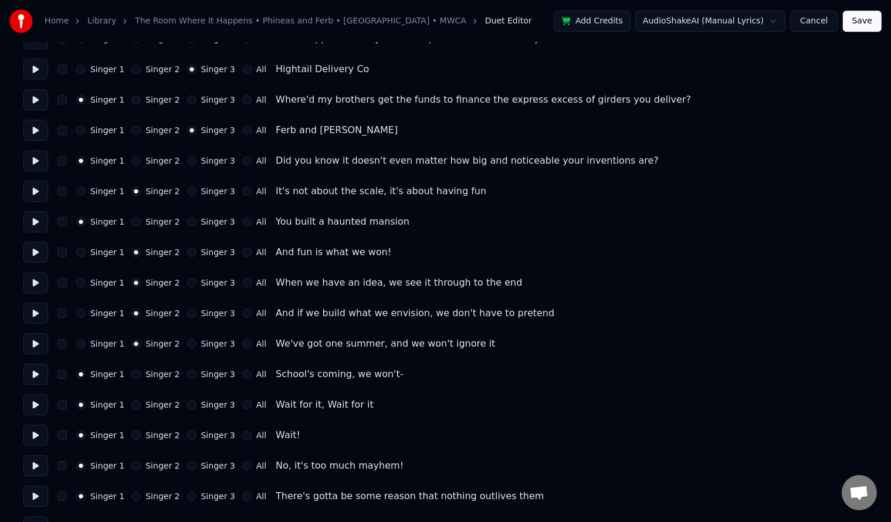
scroll to position [3208, 0]
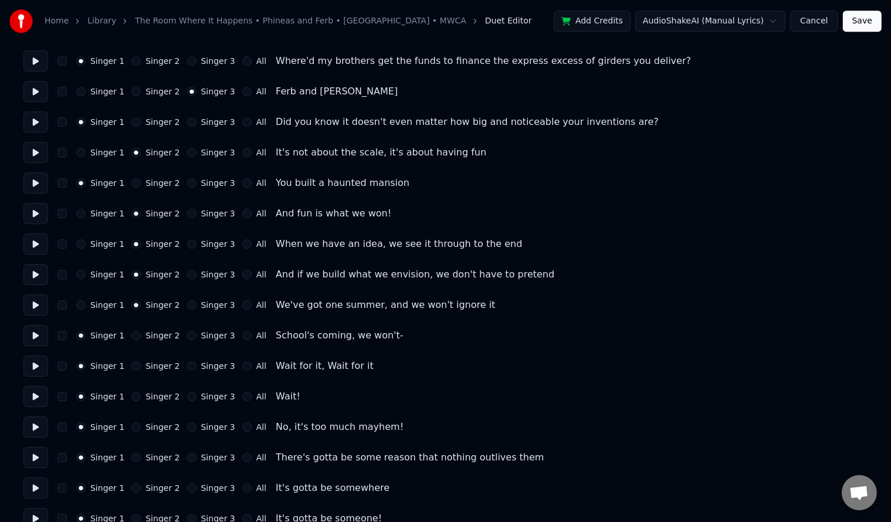
click at [131, 333] on button "Singer 2" at bounding box center [135, 335] width 9 height 9
drag, startPoint x: 133, startPoint y: 363, endPoint x: 131, endPoint y: 373, distance: 10.1
click at [131, 364] on button "Singer 2" at bounding box center [135, 366] width 9 height 9
click at [187, 366] on button "Singer 3" at bounding box center [191, 366] width 9 height 9
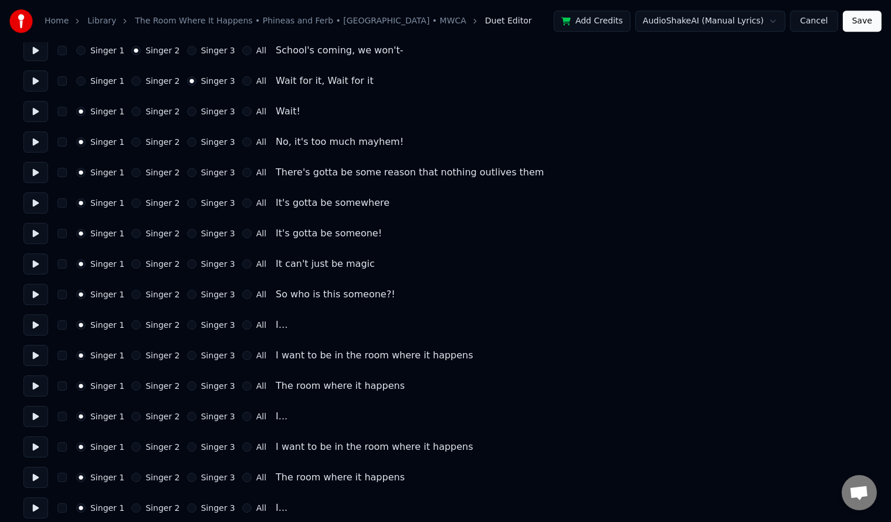
scroll to position [3521, 0]
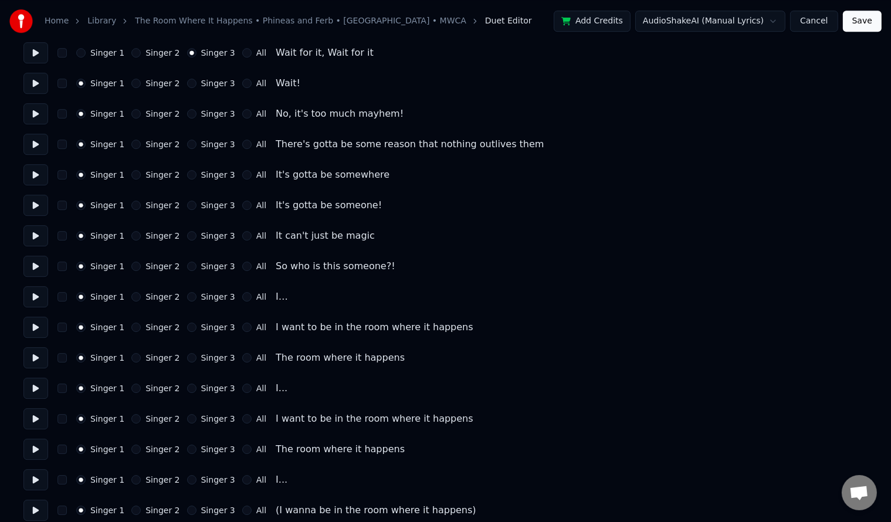
click at [131, 295] on button "Singer 2" at bounding box center [135, 296] width 9 height 9
click at [131, 329] on button "Singer 2" at bounding box center [135, 327] width 9 height 9
click at [134, 357] on button "Singer 2" at bounding box center [135, 357] width 9 height 9
click at [131, 387] on button "Singer 2" at bounding box center [135, 388] width 9 height 9
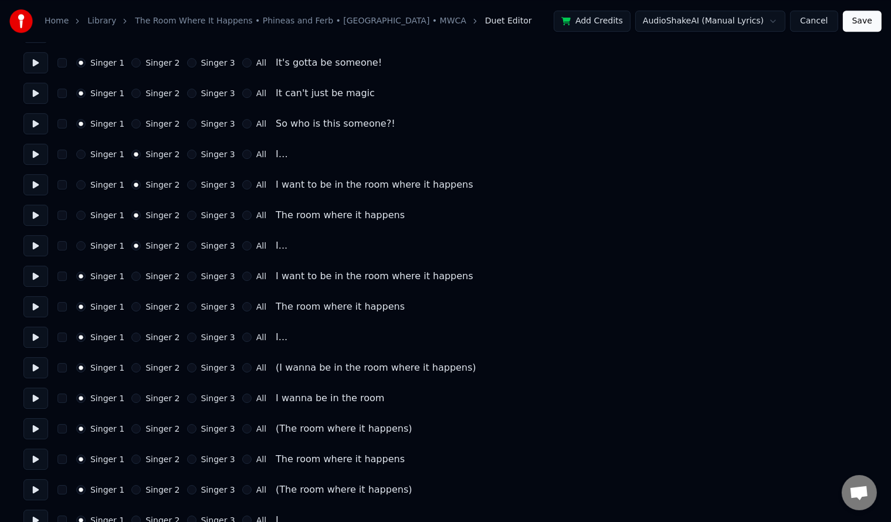
scroll to position [3677, 0]
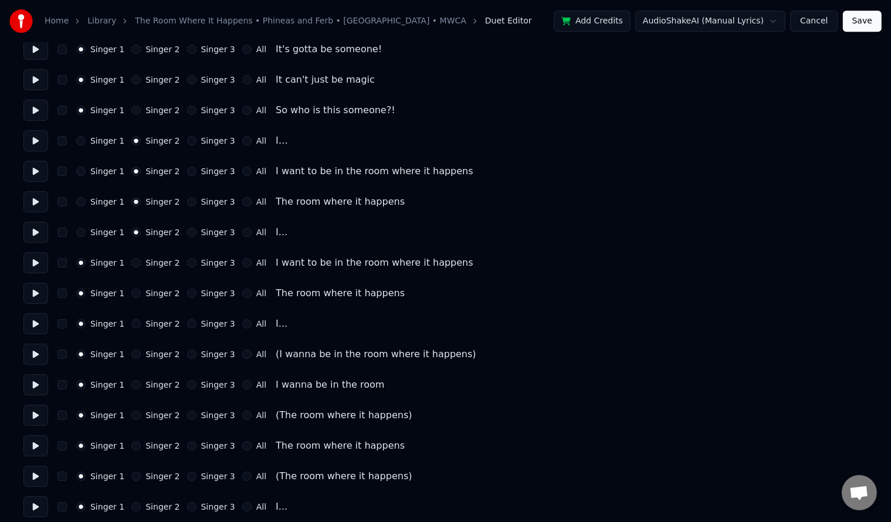
click at [131, 265] on button "Singer 2" at bounding box center [135, 262] width 9 height 9
click at [133, 299] on div "Singer 1 Singer 2 Singer 3 All The room where it happens" at bounding box center [445, 293] width 845 height 21
click at [134, 295] on button "Singer 2" at bounding box center [135, 293] width 9 height 9
click at [133, 324] on button "Singer 2" at bounding box center [135, 323] width 9 height 9
click at [187, 354] on button "Singer 3" at bounding box center [191, 354] width 9 height 9
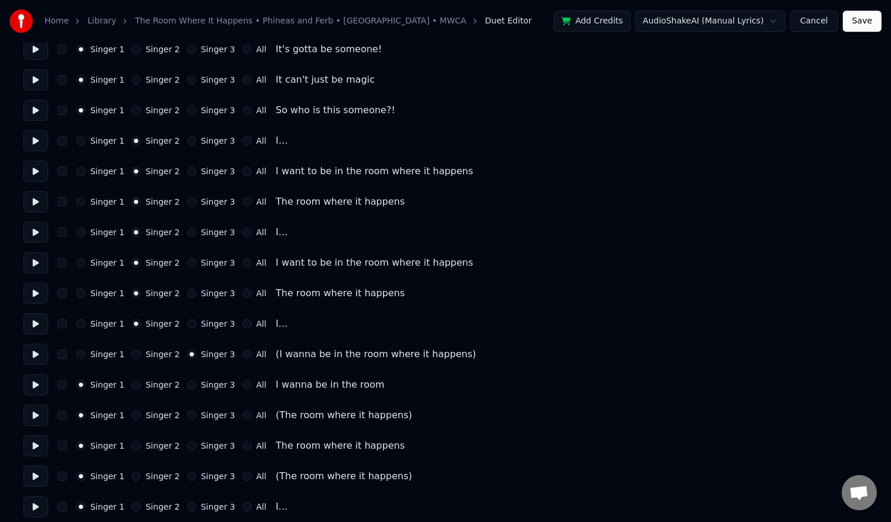
click at [132, 384] on button "Singer 2" at bounding box center [135, 384] width 9 height 9
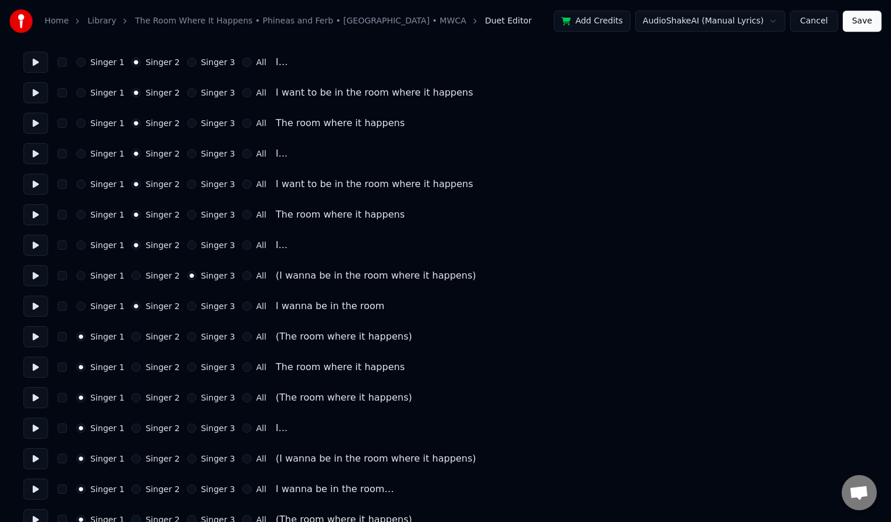
click at [187, 335] on button "Singer 3" at bounding box center [191, 336] width 9 height 9
click at [131, 369] on button "Singer 2" at bounding box center [135, 367] width 9 height 9
click at [187, 398] on button "Singer 3" at bounding box center [191, 397] width 9 height 9
click at [131, 427] on button "Singer 2" at bounding box center [135, 428] width 9 height 9
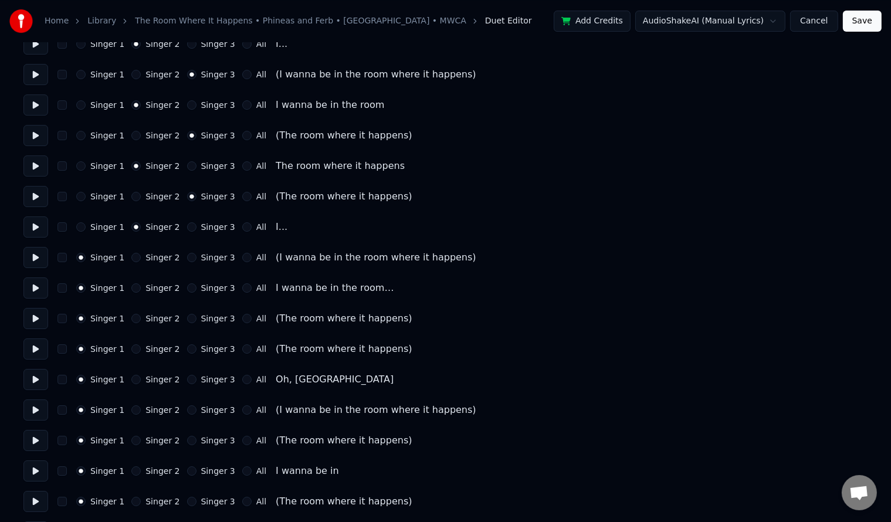
scroll to position [3991, 0]
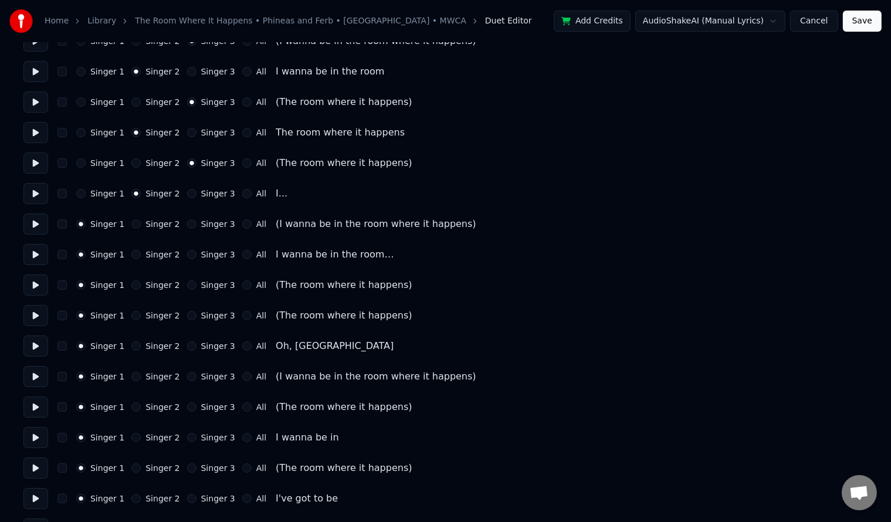
click at [187, 227] on button "Singer 3" at bounding box center [191, 223] width 9 height 9
click at [131, 253] on button "Singer 2" at bounding box center [135, 254] width 9 height 9
click at [187, 288] on button "Singer 3" at bounding box center [191, 285] width 9 height 9
click at [133, 316] on button "Singer 2" at bounding box center [135, 315] width 9 height 9
click at [131, 348] on button "Singer 2" at bounding box center [135, 346] width 9 height 9
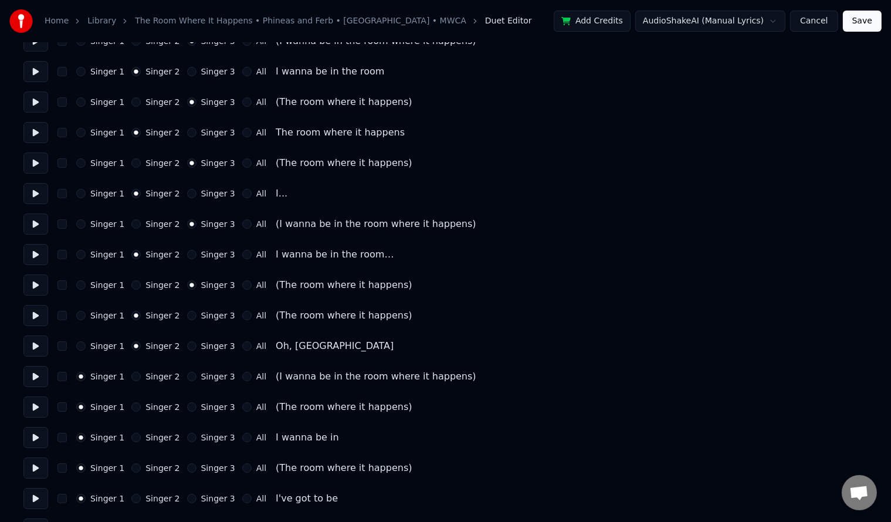
click at [187, 311] on div "Singer 3" at bounding box center [211, 315] width 48 height 9
click at [187, 315] on button "Singer 3" at bounding box center [191, 315] width 9 height 9
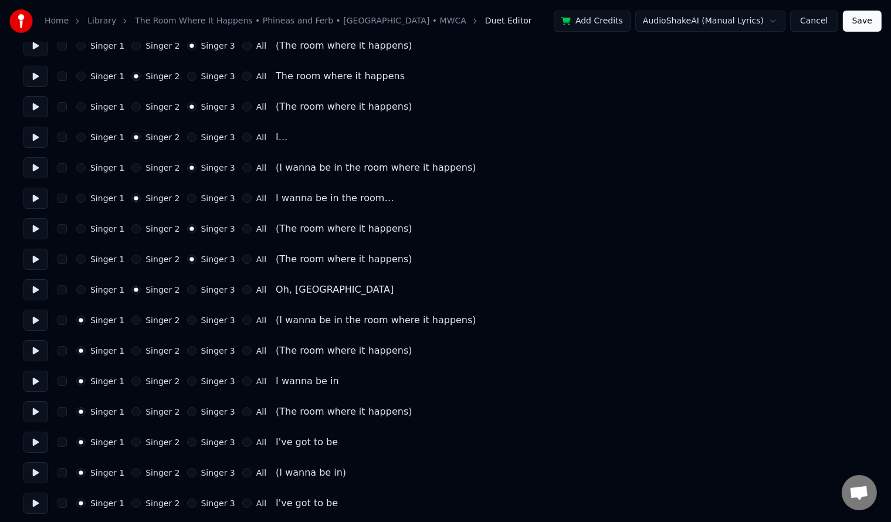
scroll to position [4069, 0]
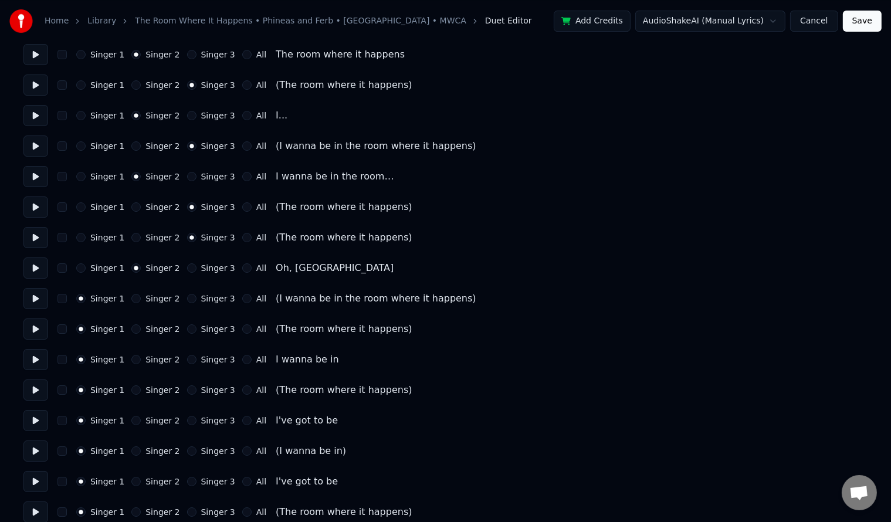
click at [187, 295] on button "Singer 3" at bounding box center [191, 298] width 9 height 9
click at [131, 357] on button "Singer 2" at bounding box center [135, 359] width 9 height 9
click at [187, 329] on button "Singer 3" at bounding box center [191, 329] width 9 height 9
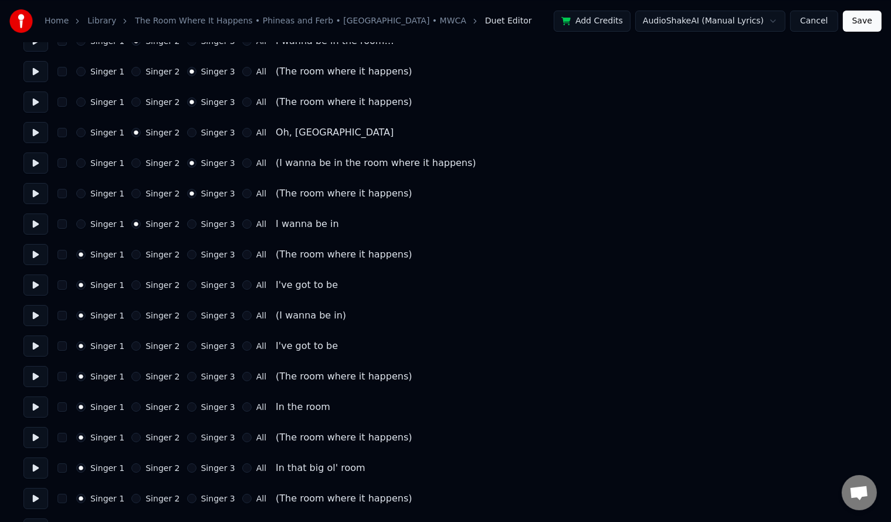
scroll to position [4226, 0]
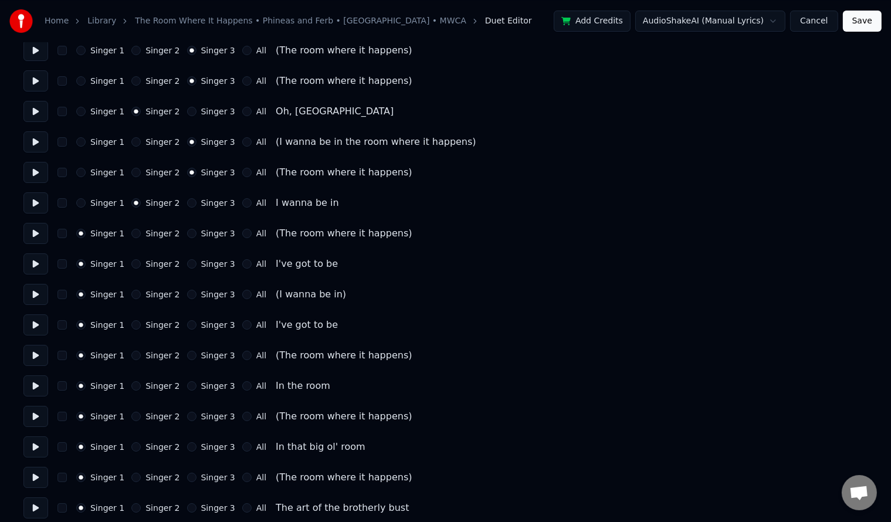
click at [187, 234] on button "Singer 3" at bounding box center [191, 233] width 9 height 9
click at [132, 264] on button "Singer 2" at bounding box center [135, 263] width 9 height 9
click at [187, 295] on button "Singer 3" at bounding box center [191, 294] width 9 height 9
click at [132, 323] on button "Singer 2" at bounding box center [135, 324] width 9 height 9
click at [187, 353] on button "Singer 3" at bounding box center [191, 355] width 9 height 9
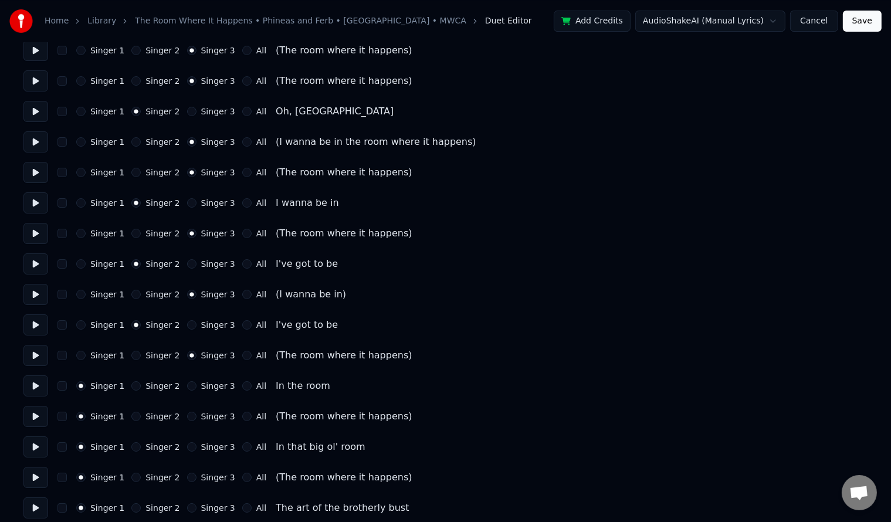
click at [131, 384] on button "Singer 2" at bounding box center [135, 385] width 9 height 9
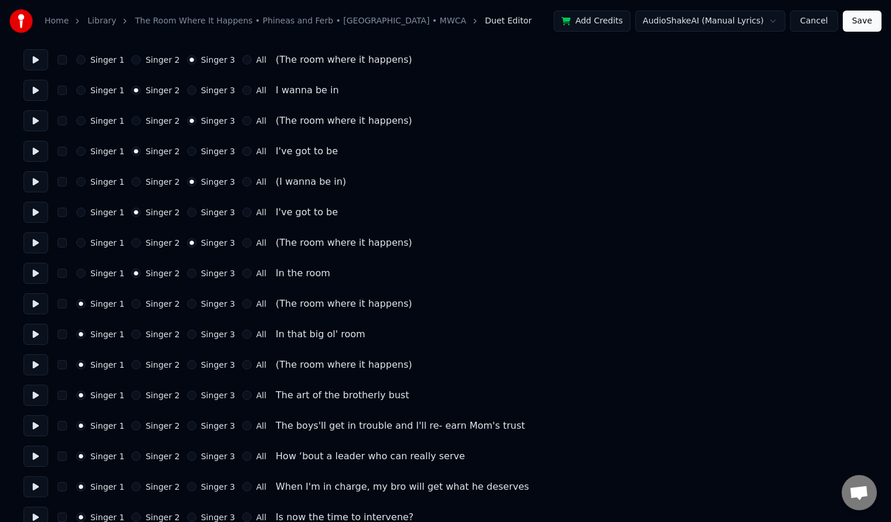
scroll to position [4382, 0]
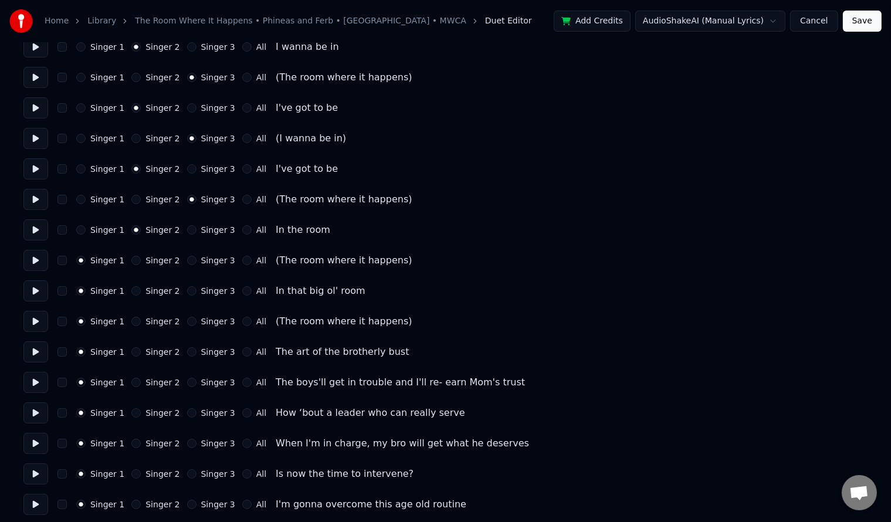
click at [187, 261] on button "Singer 3" at bounding box center [191, 260] width 9 height 9
click at [133, 289] on button "Singer 2" at bounding box center [135, 290] width 9 height 9
click at [187, 319] on button "Singer 3" at bounding box center [191, 321] width 9 height 9
click at [187, 352] on button "Singer 3" at bounding box center [191, 351] width 9 height 9
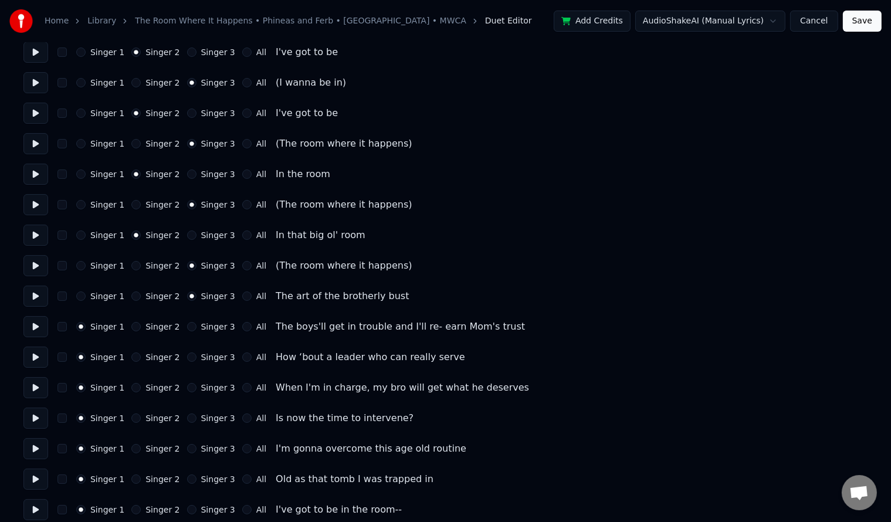
scroll to position [4460, 0]
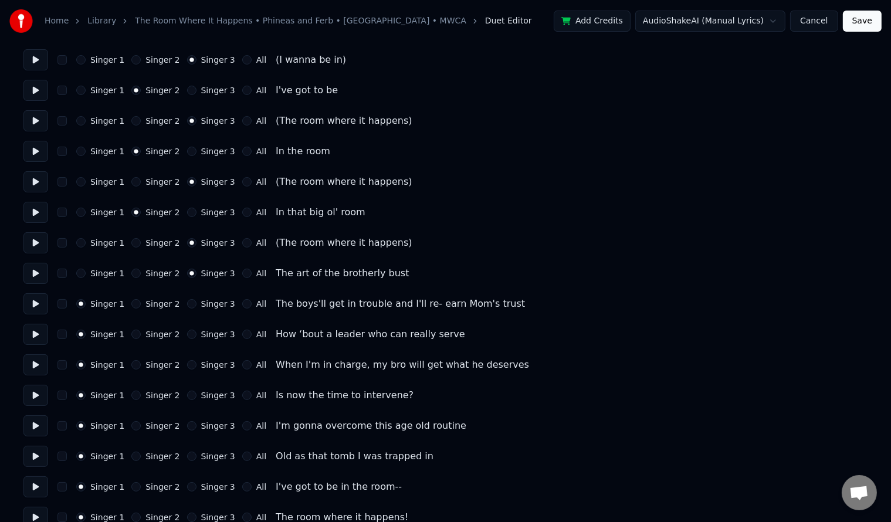
click at [187, 334] on button "Singer 3" at bounding box center [191, 334] width 9 height 9
click at [133, 364] on button "Singer 2" at bounding box center [135, 364] width 9 height 9
click at [187, 397] on button "Singer 3" at bounding box center [191, 395] width 9 height 9
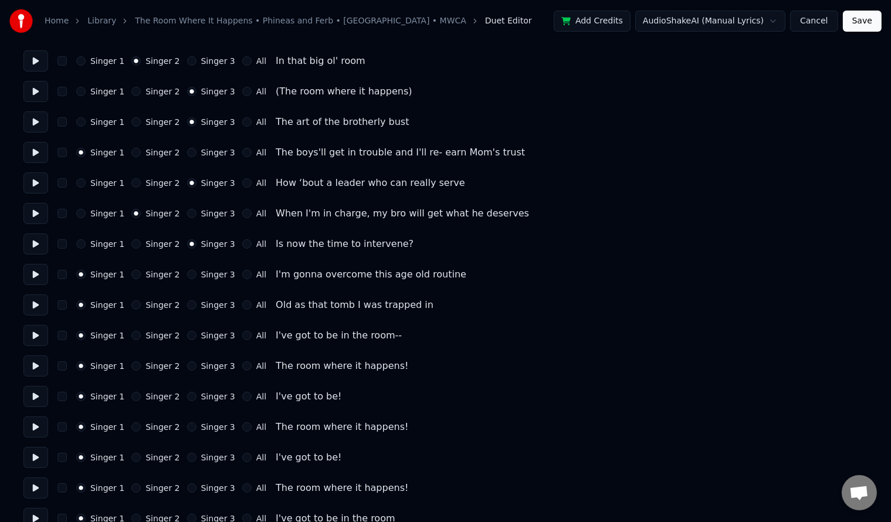
scroll to position [4616, 0]
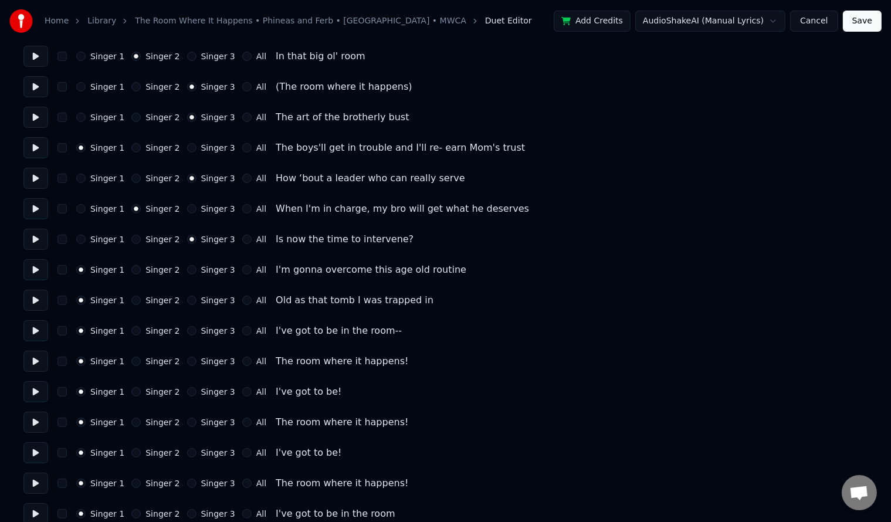
click at [131, 333] on button "Singer 2" at bounding box center [135, 330] width 9 height 9
click at [131, 396] on button "Singer 2" at bounding box center [135, 391] width 9 height 9
click at [187, 424] on button "Singer 3" at bounding box center [191, 422] width 9 height 9
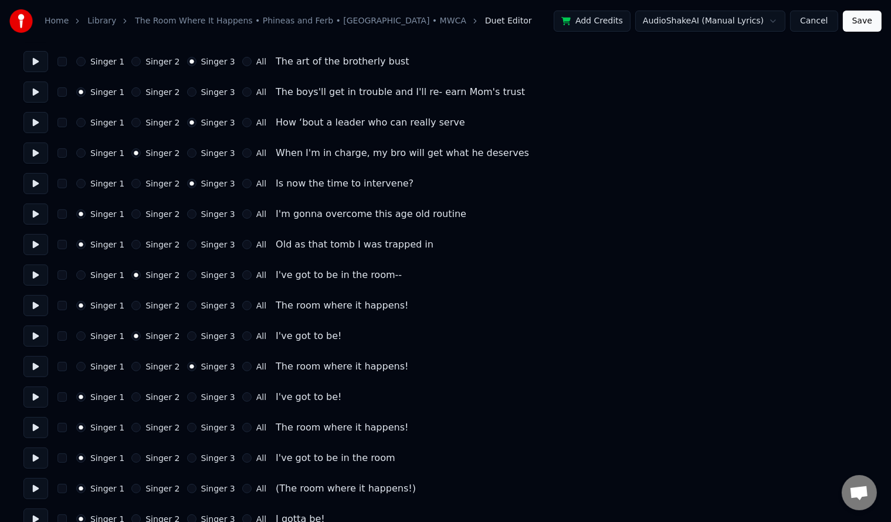
scroll to position [4695, 0]
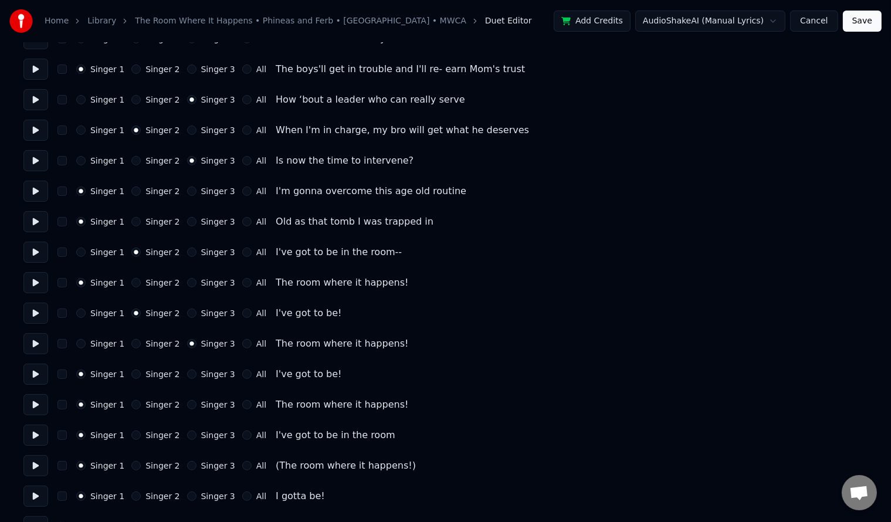
click at [131, 377] on button "Singer 2" at bounding box center [135, 374] width 9 height 9
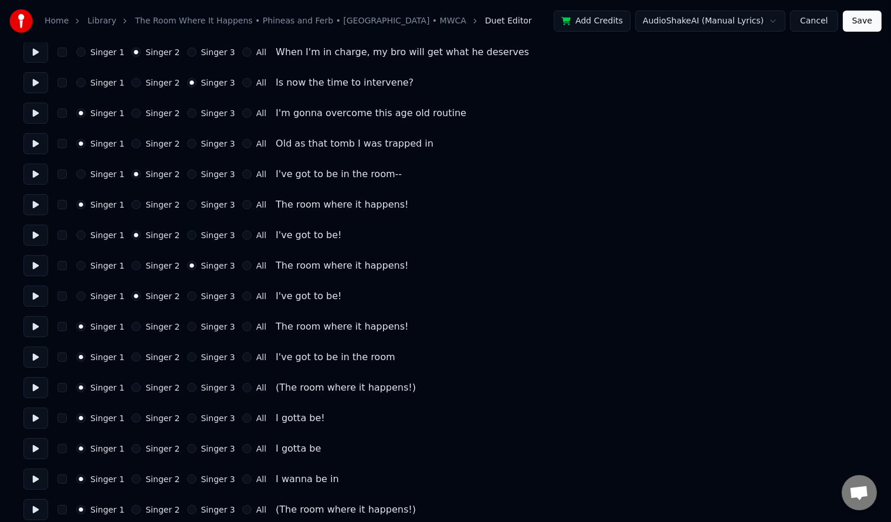
click at [82, 294] on button "Singer 1" at bounding box center [80, 296] width 9 height 9
click at [187, 327] on button "Singer 3" at bounding box center [191, 326] width 9 height 9
click at [133, 356] on button "Singer 2" at bounding box center [135, 357] width 9 height 9
click at [187, 388] on button "Singer 3" at bounding box center [191, 387] width 9 height 9
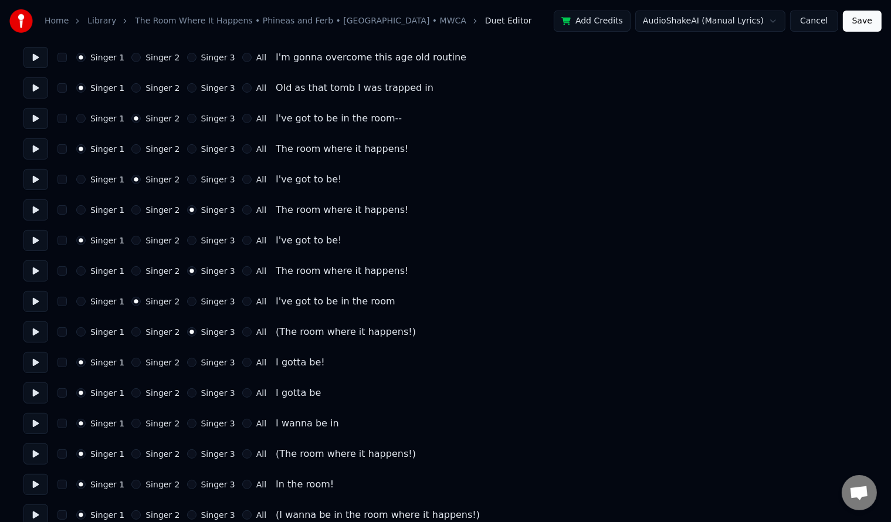
scroll to position [4851, 0]
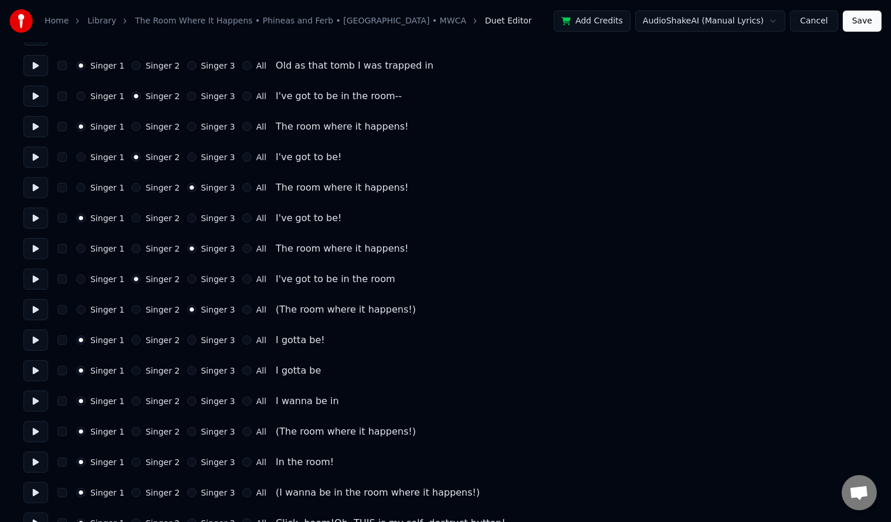
click at [136, 368] on div "Singer 2" at bounding box center [155, 370] width 48 height 9
click at [131, 371] on button "Singer 2" at bounding box center [135, 370] width 9 height 9
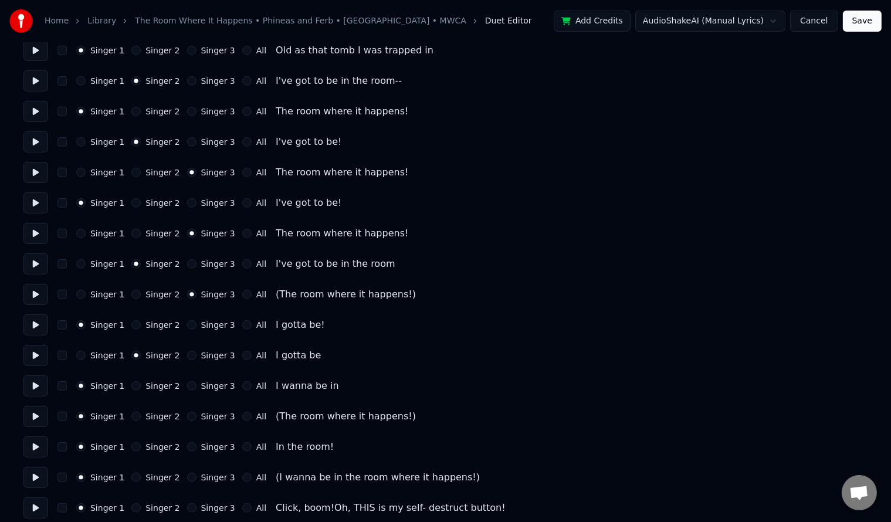
scroll to position [4875, 0]
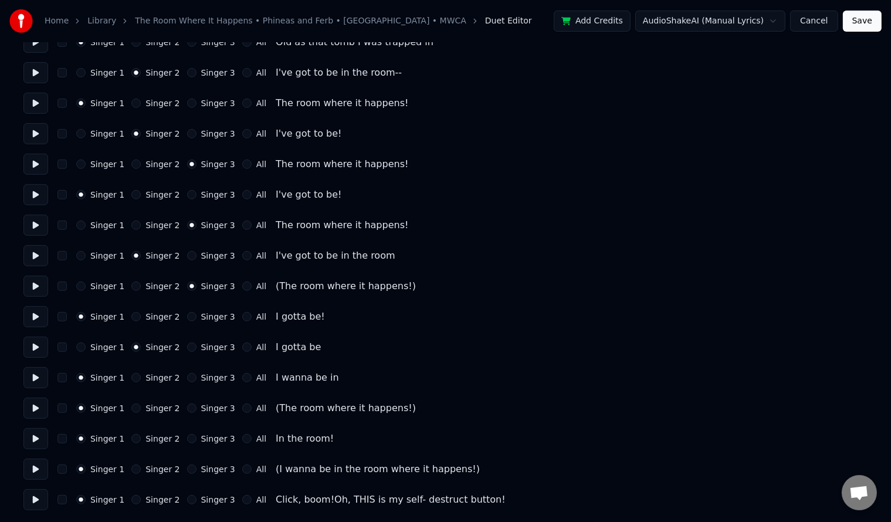
click at [187, 408] on button "Singer 3" at bounding box center [191, 408] width 9 height 9
click at [131, 472] on button "Singer 2" at bounding box center [135, 469] width 9 height 9
click at [187, 466] on button "Singer 3" at bounding box center [191, 469] width 9 height 9
click at [131, 501] on button "Singer 2" at bounding box center [135, 499] width 9 height 9
click at [863, 23] on button "Save" at bounding box center [862, 21] width 39 height 21
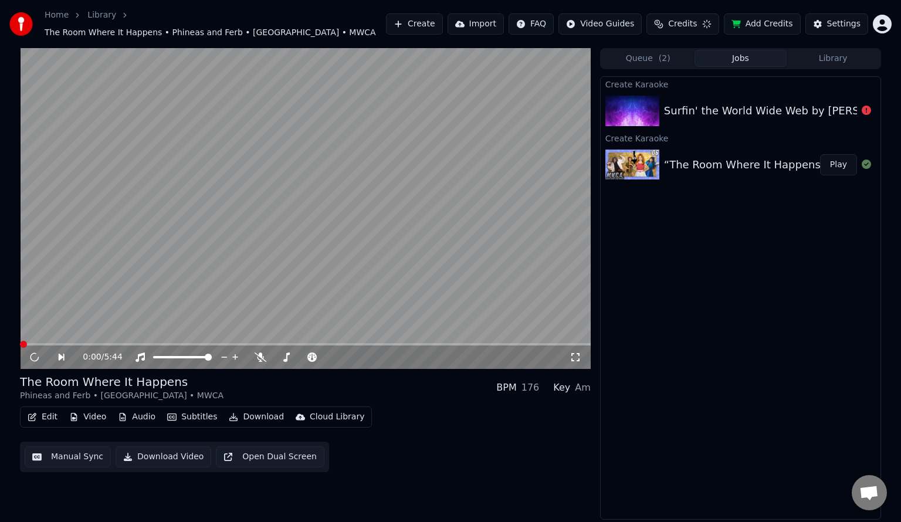
click at [174, 412] on button "Subtitles" at bounding box center [192, 417] width 59 height 16
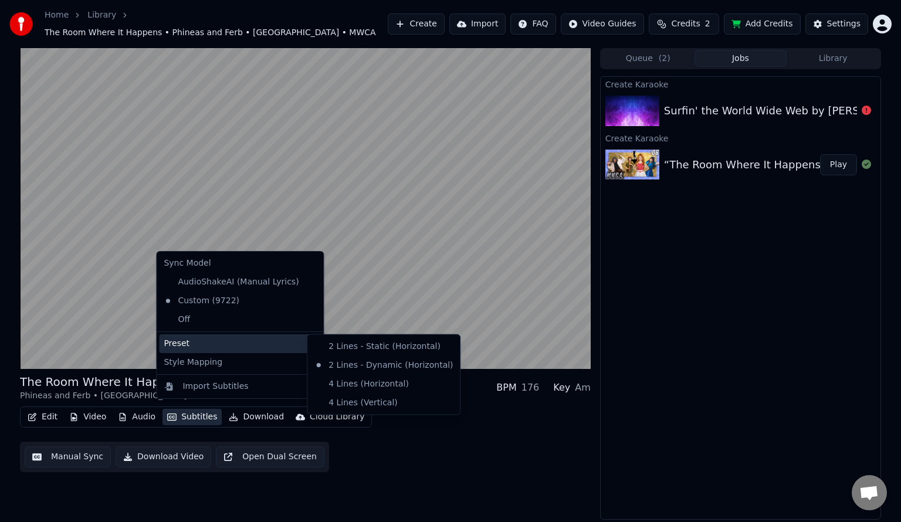
click at [416, 456] on div "Edit Video Audio Subtitles Download Cloud Library Manual Sync Download Video Op…" at bounding box center [305, 440] width 571 height 66
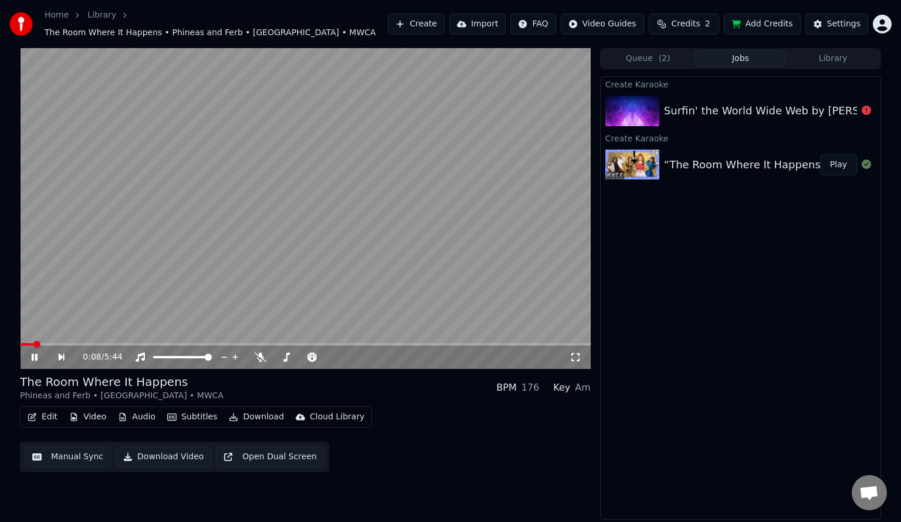
click at [191, 261] on video at bounding box center [305, 208] width 571 height 321
click at [838, 18] on div "Settings" at bounding box center [844, 24] width 33 height 12
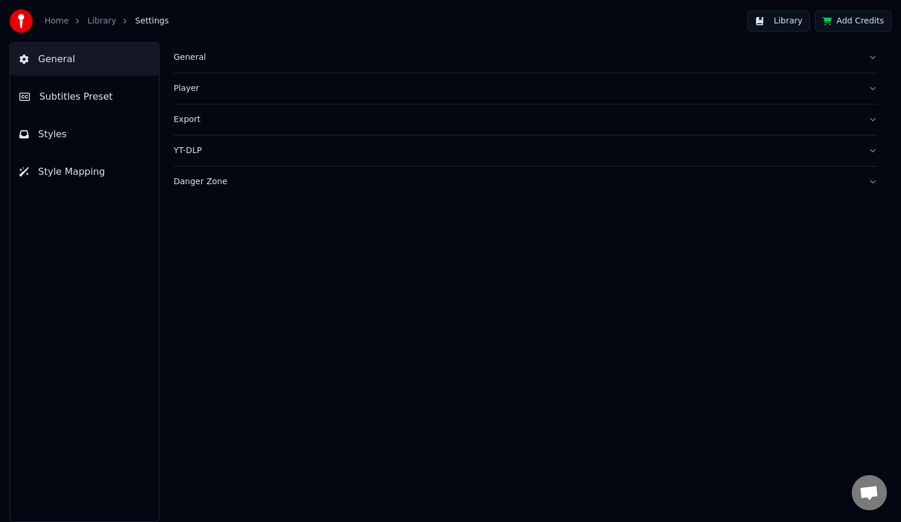
click at [255, 58] on div "General" at bounding box center [516, 58] width 685 height 12
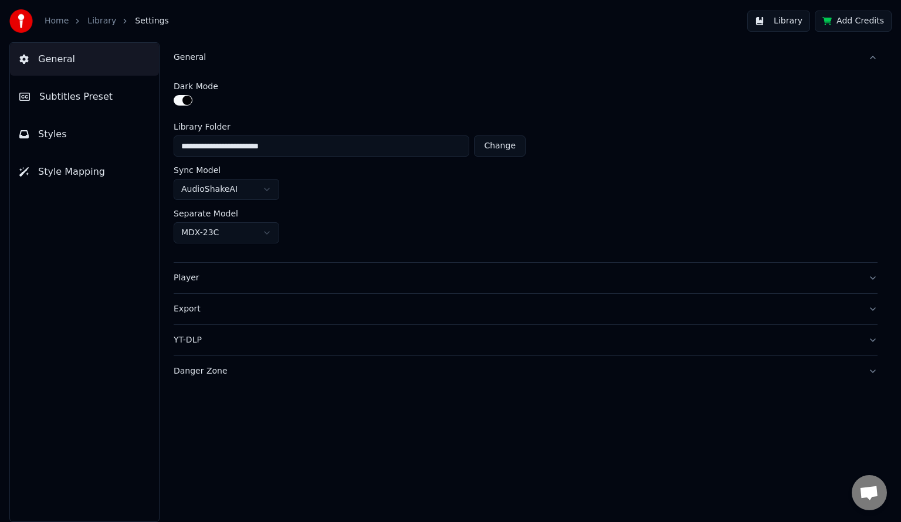
click at [249, 278] on div "Player" at bounding box center [516, 278] width 685 height 12
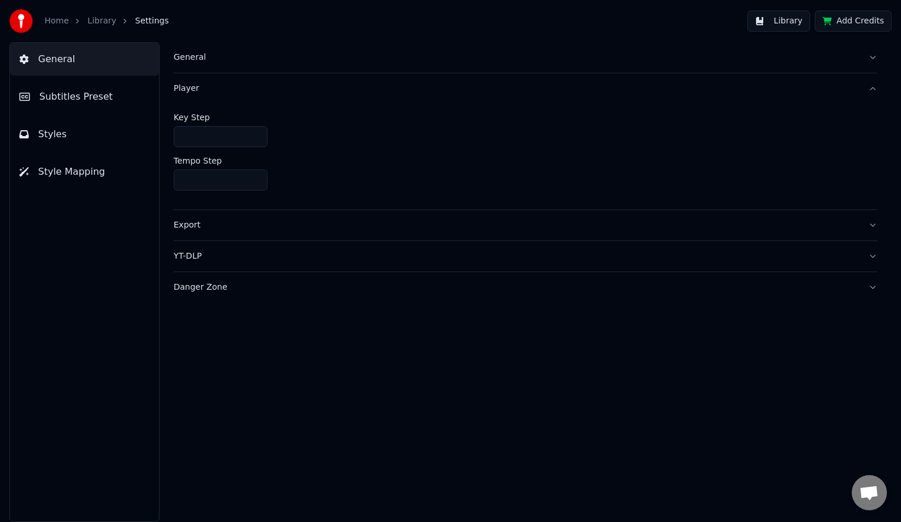
click at [93, 138] on button "Styles" at bounding box center [84, 134] width 149 height 33
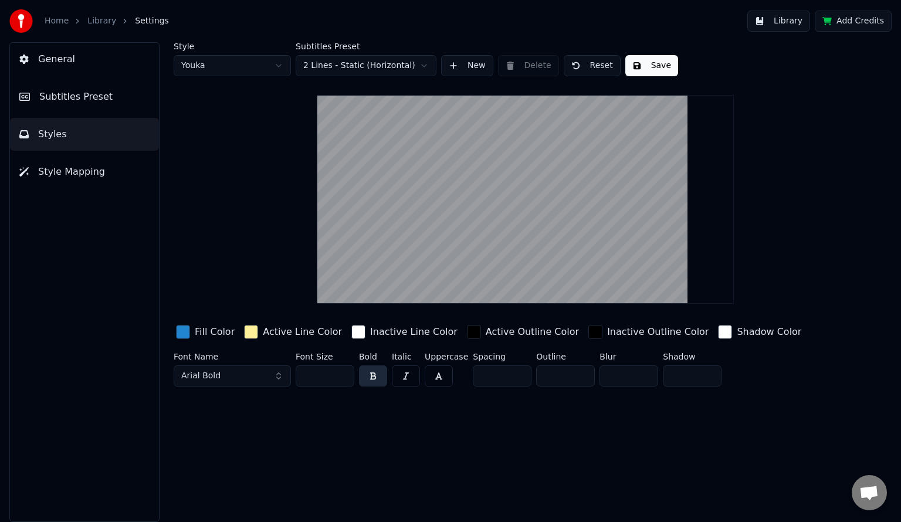
click at [331, 62] on html "Home Library Settings Library Add Credits General Subtitles Preset Styles Style…" at bounding box center [450, 261] width 901 height 522
click at [99, 163] on button "Style Mapping" at bounding box center [84, 172] width 149 height 33
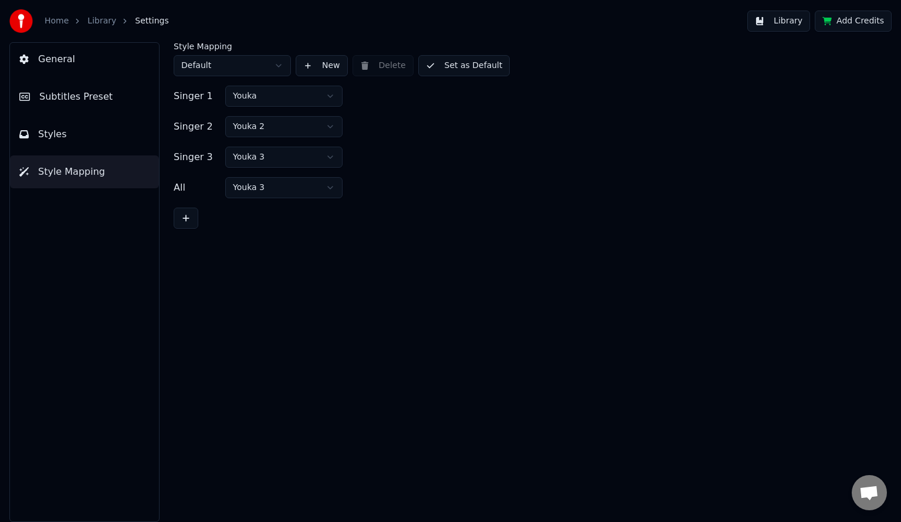
click at [131, 94] on button "Subtitles Preset" at bounding box center [84, 96] width 149 height 33
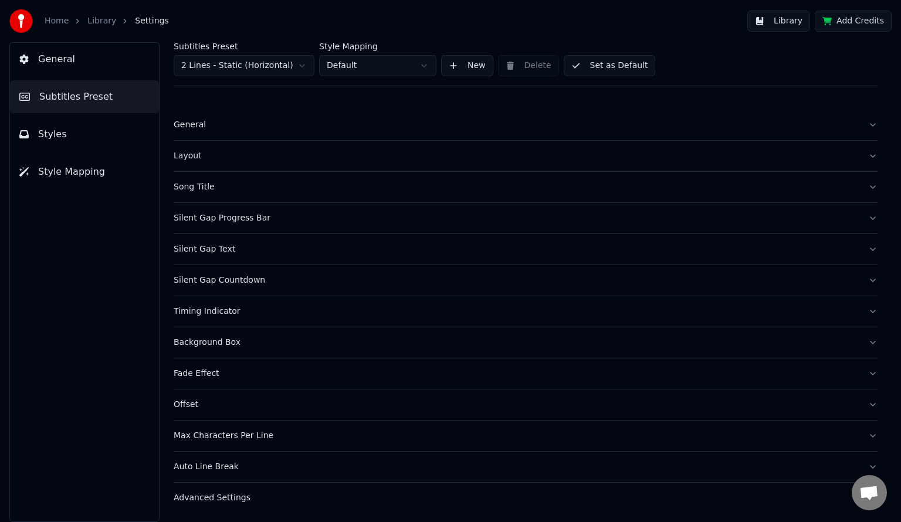
click at [114, 59] on button "General" at bounding box center [84, 59] width 149 height 33
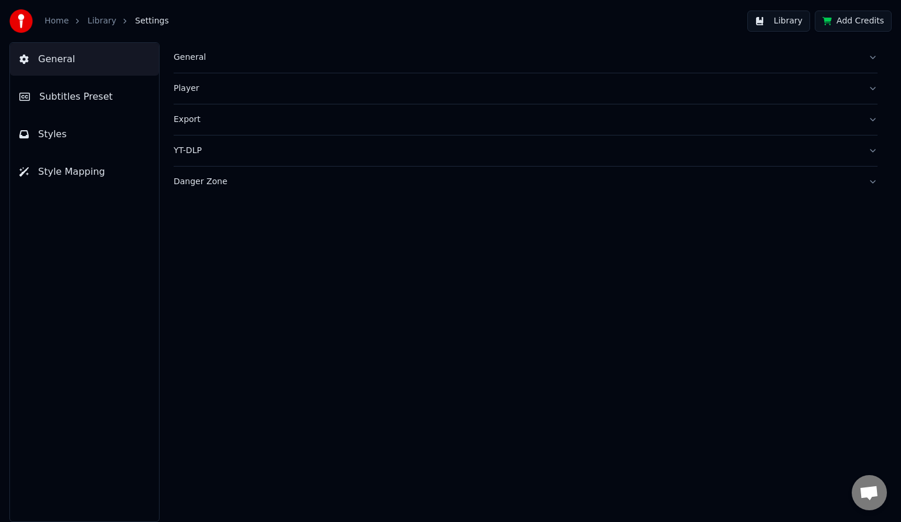
click at [195, 52] on div "General" at bounding box center [516, 58] width 685 height 12
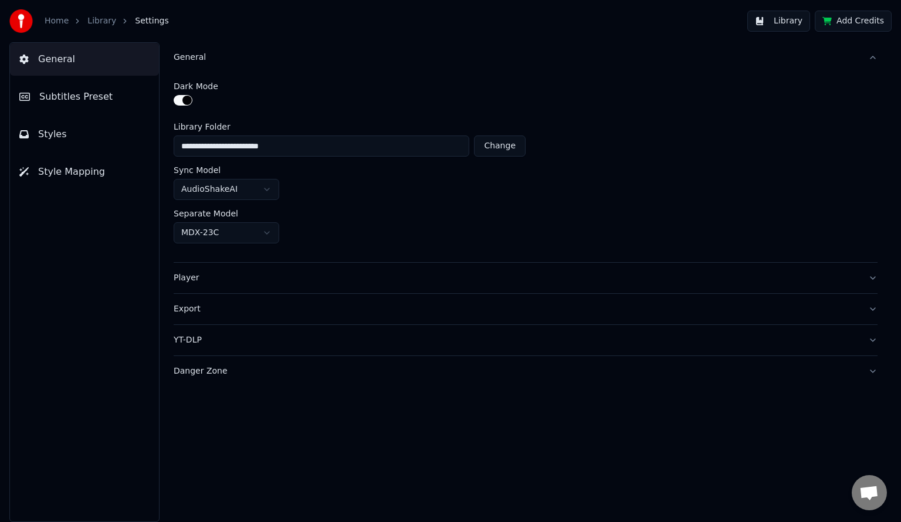
click at [221, 272] on div "Player" at bounding box center [516, 278] width 685 height 12
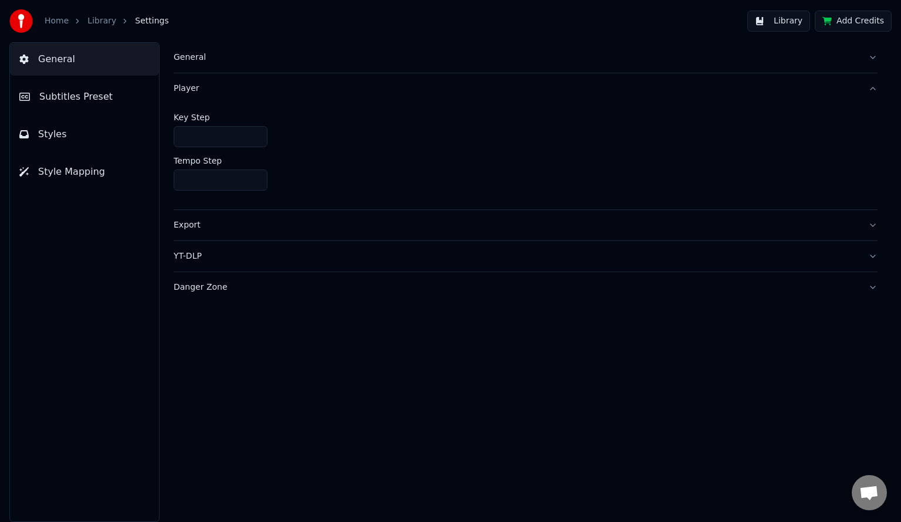
click at [100, 21] on link "Library" at bounding box center [101, 21] width 29 height 12
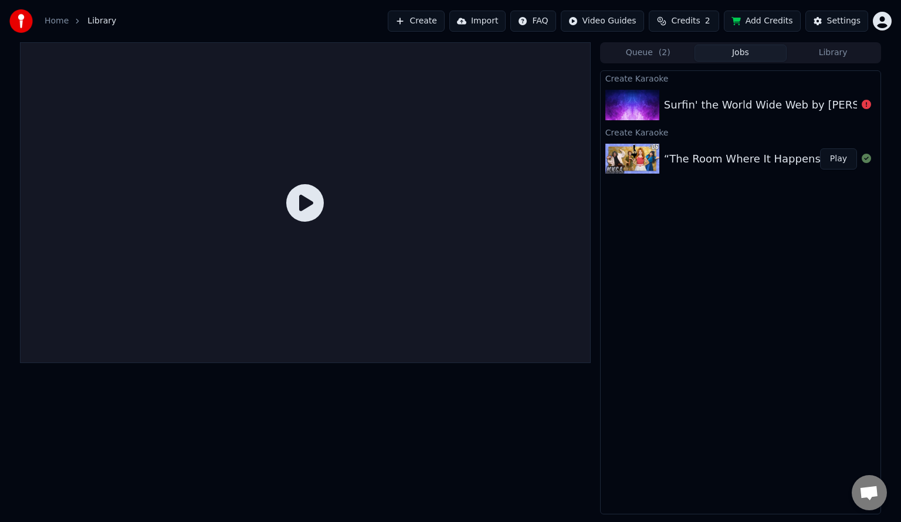
click at [445, 22] on button "Create" at bounding box center [416, 21] width 57 height 21
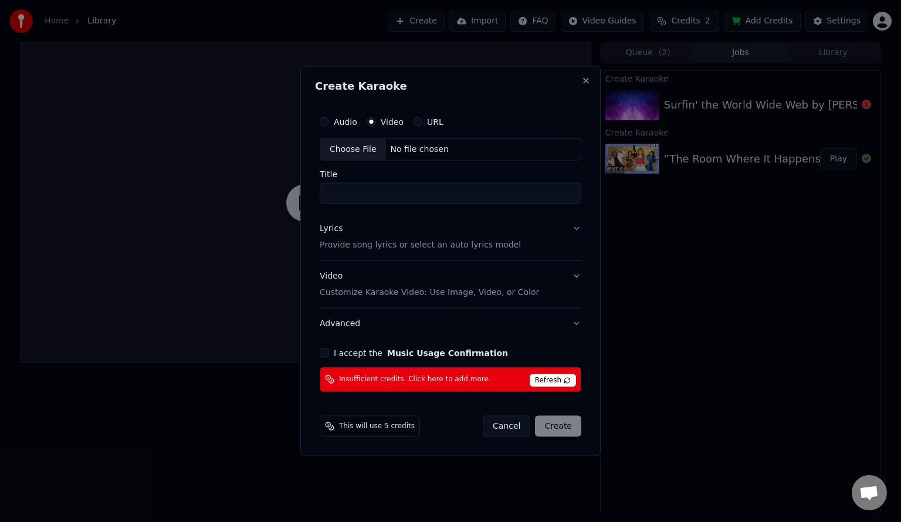
click at [416, 119] on button "URL" at bounding box center [417, 121] width 9 height 9
click at [391, 123] on label "Video" at bounding box center [392, 121] width 23 height 8
click at [376, 123] on button "Video" at bounding box center [371, 121] width 9 height 9
click at [540, 377] on span "Refresh" at bounding box center [553, 380] width 46 height 13
click at [370, 153] on div "Choose File" at bounding box center [353, 149] width 66 height 21
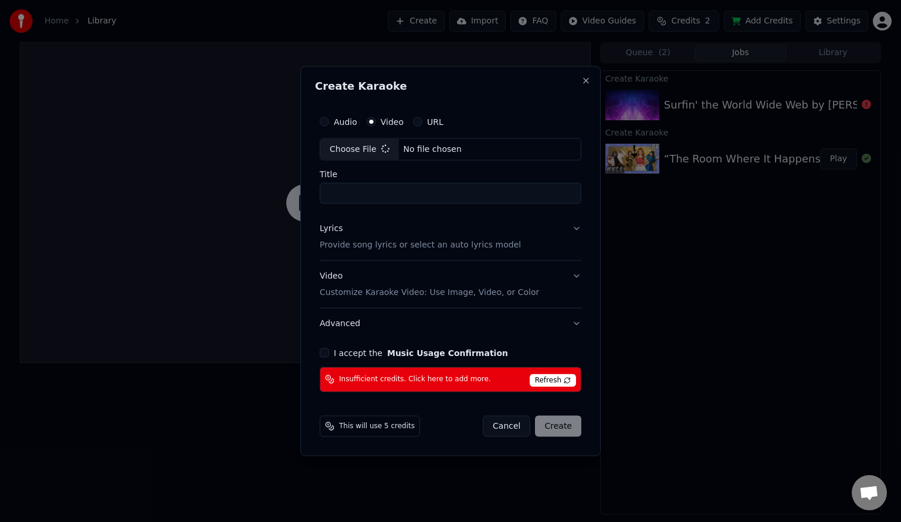
type input "**********"
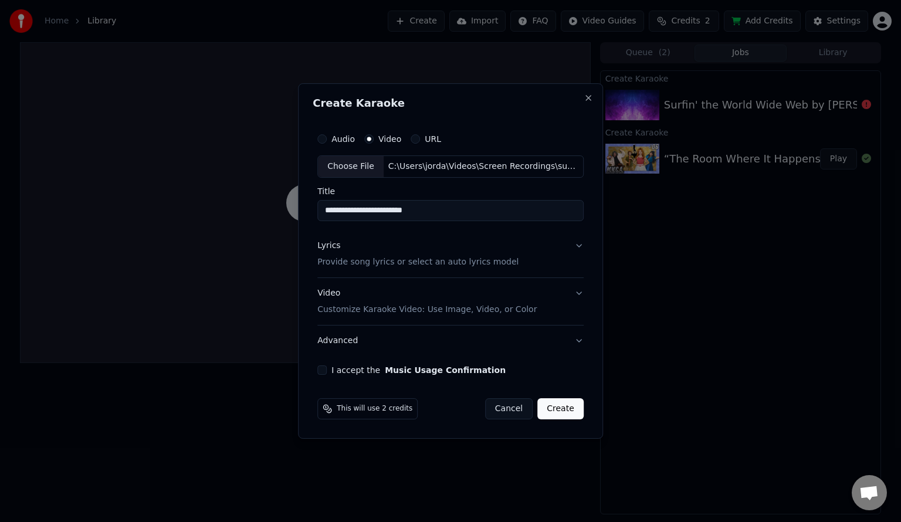
click at [566, 248] on button "Lyrics Provide song lyrics or select an auto lyrics model" at bounding box center [451, 254] width 266 height 47
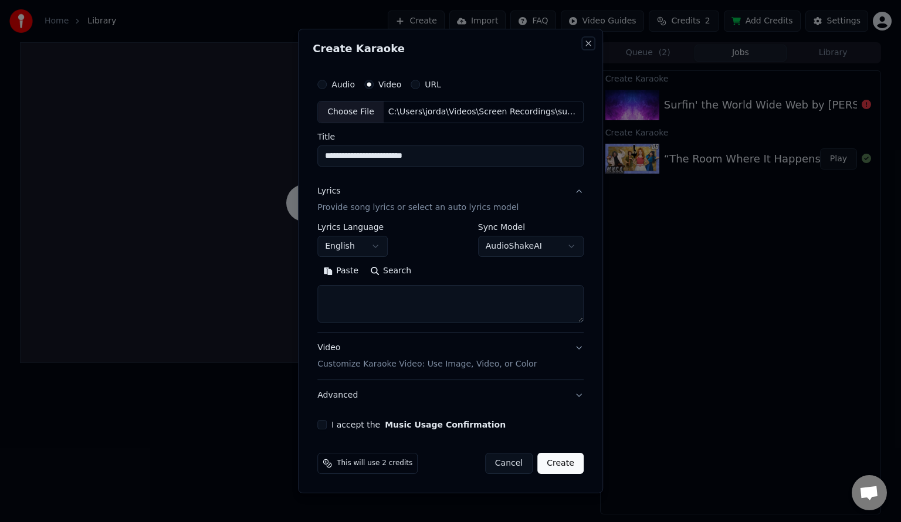
click at [589, 40] on button "Close" at bounding box center [588, 43] width 9 height 9
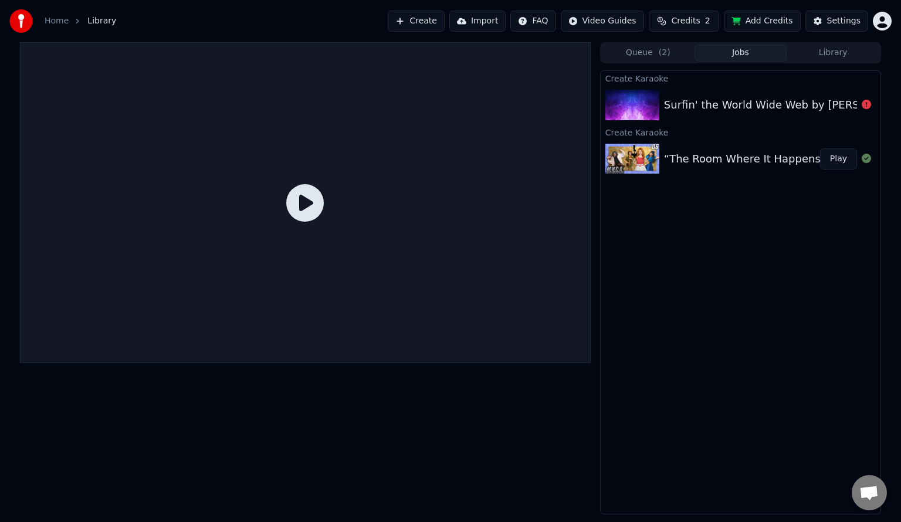
click at [834, 155] on button "Play" at bounding box center [838, 158] width 37 height 21
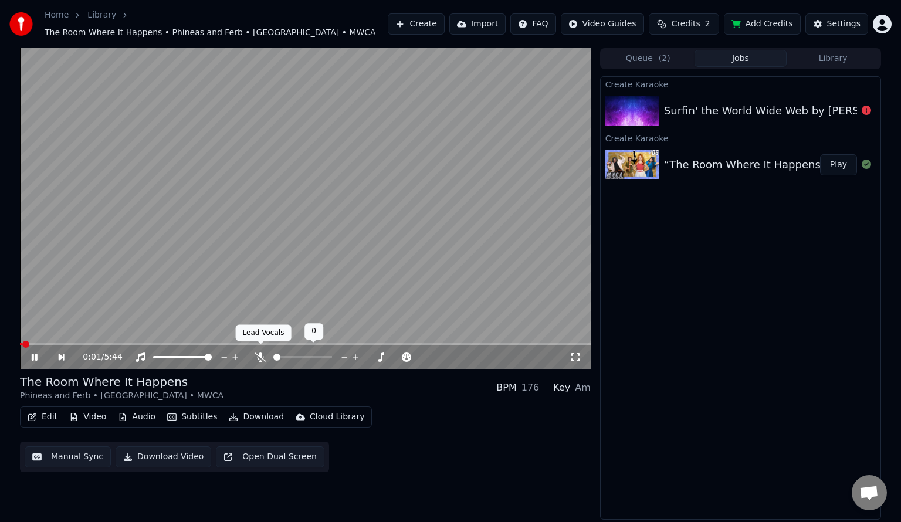
click at [262, 353] on icon at bounding box center [261, 357] width 12 height 9
click at [296, 354] on div at bounding box center [313, 358] width 94 height 12
click at [298, 356] on span at bounding box center [302, 357] width 59 height 2
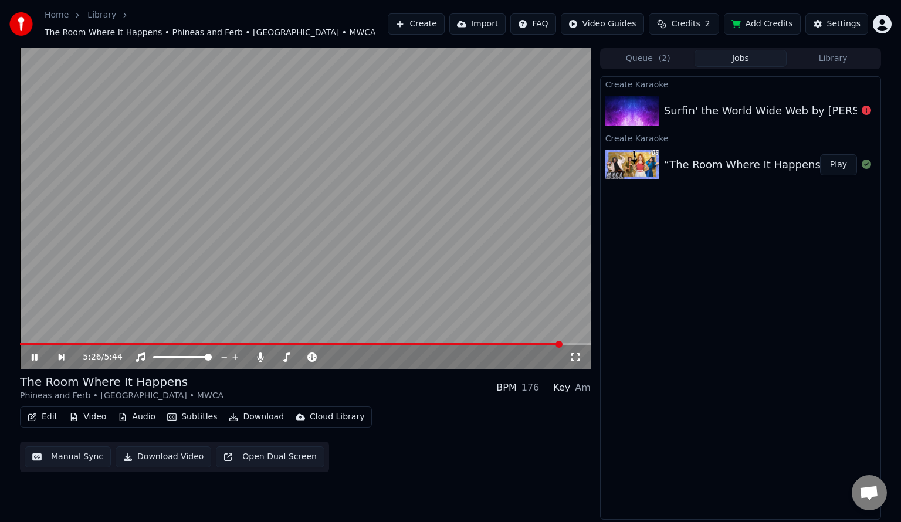
click at [373, 221] on video at bounding box center [305, 208] width 571 height 321
click at [89, 374] on div "The Room Where It Happens" at bounding box center [122, 382] width 204 height 16
click at [36, 413] on icon "button" at bounding box center [32, 417] width 9 height 8
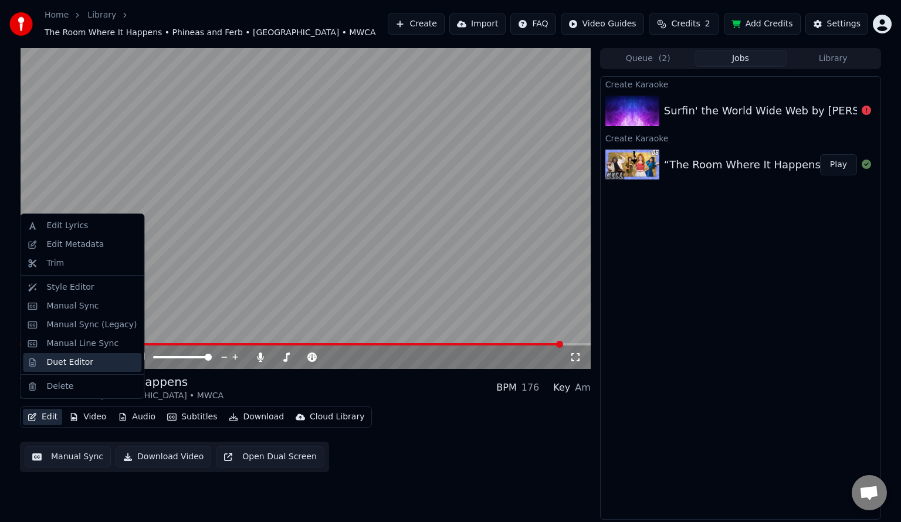
click at [72, 363] on div "Duet Editor" at bounding box center [69, 363] width 47 height 12
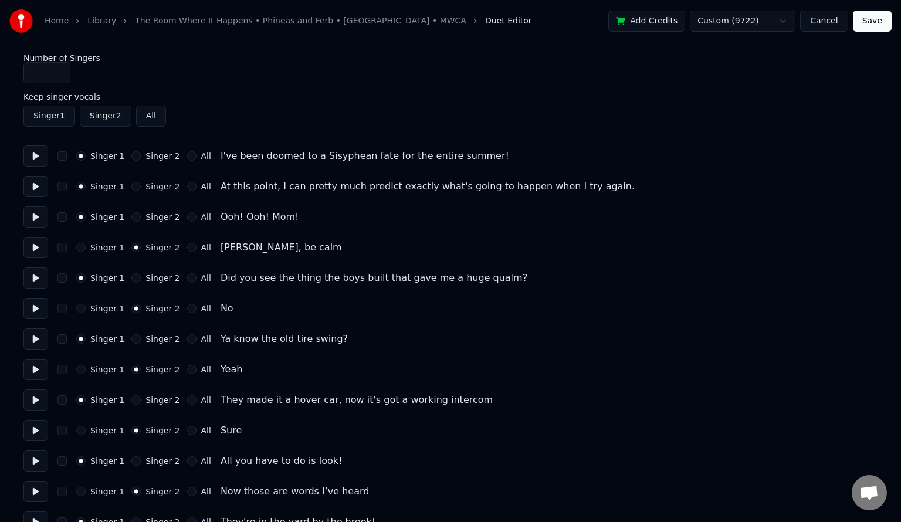
type input "*"
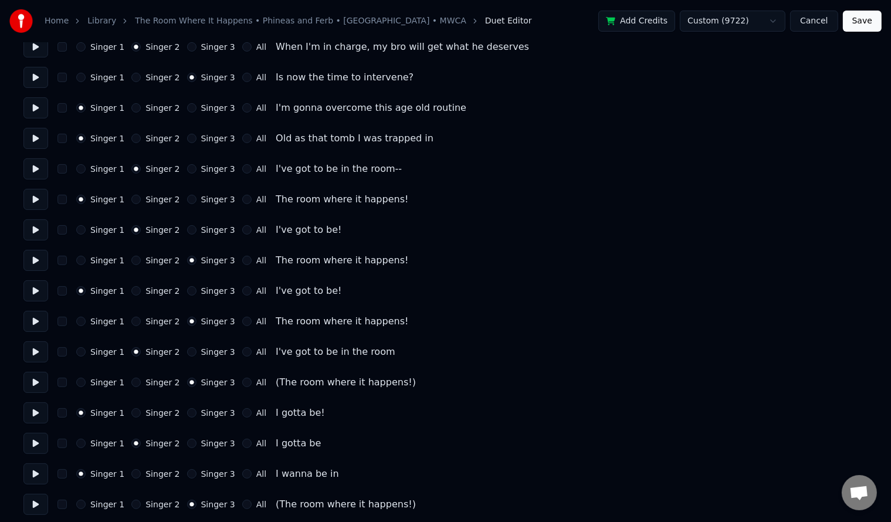
scroll to position [4875, 0]
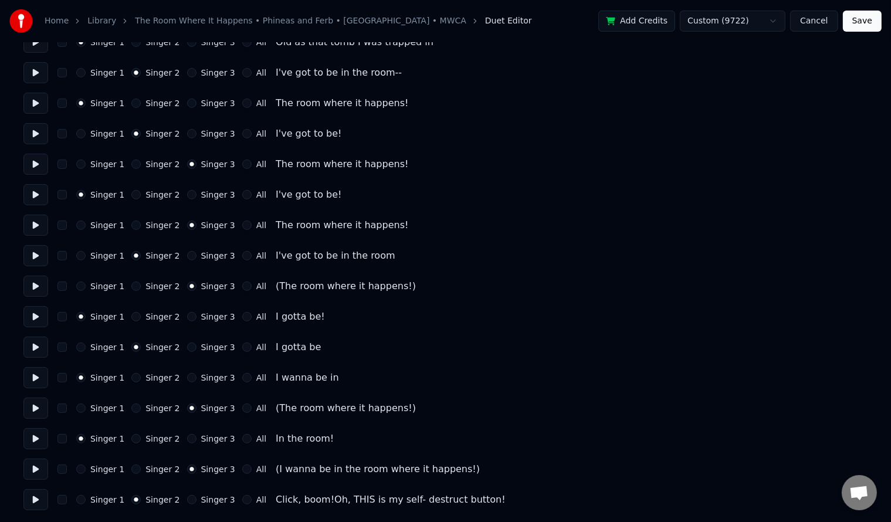
click at [832, 19] on button "Cancel" at bounding box center [815, 21] width 48 height 21
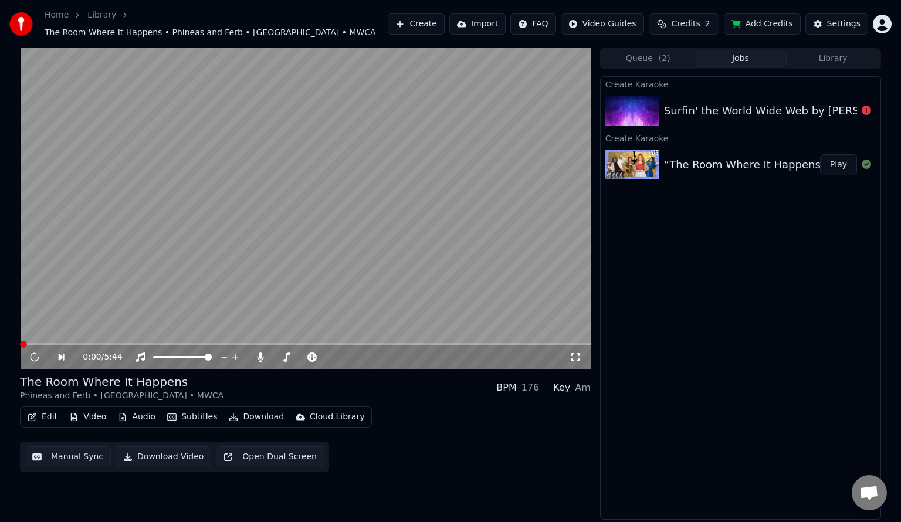
click at [66, 454] on button "Manual Sync" at bounding box center [68, 457] width 86 height 21
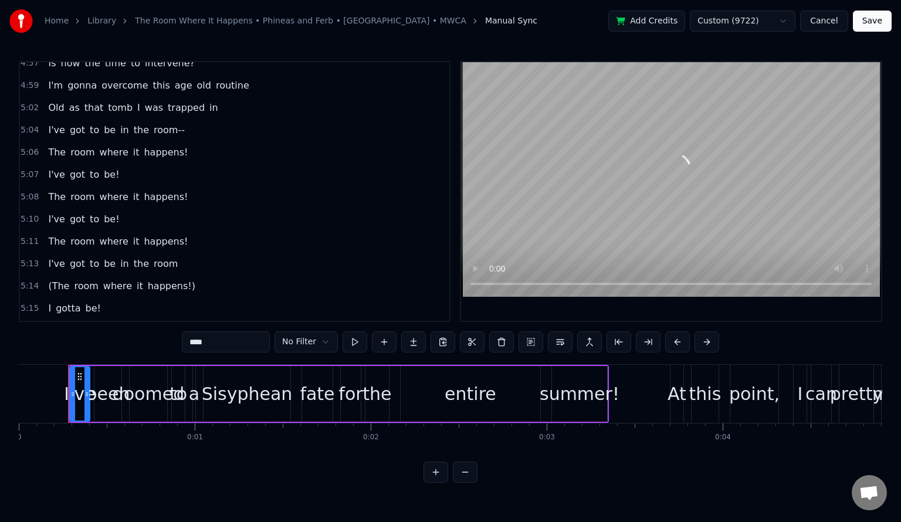
scroll to position [3465, 0]
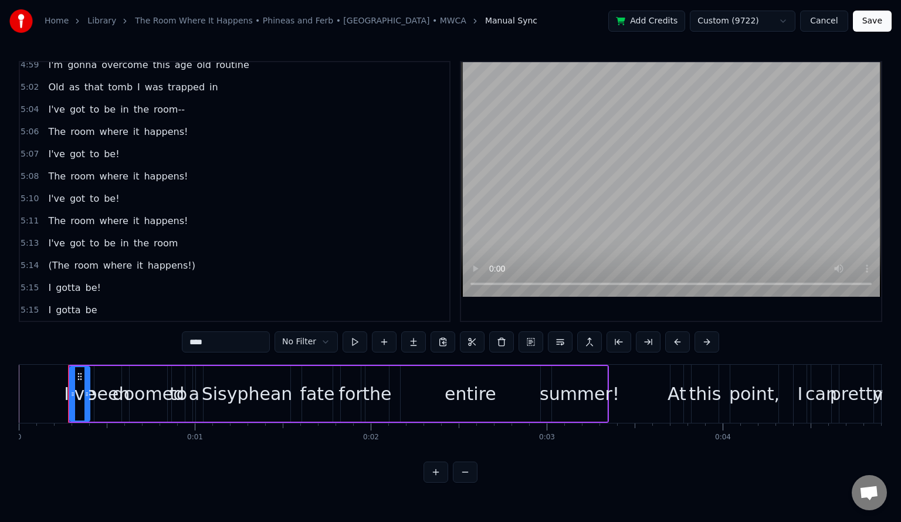
click at [93, 415] on span "boom!Oh," at bounding box center [101, 421] width 49 height 13
type input "********"
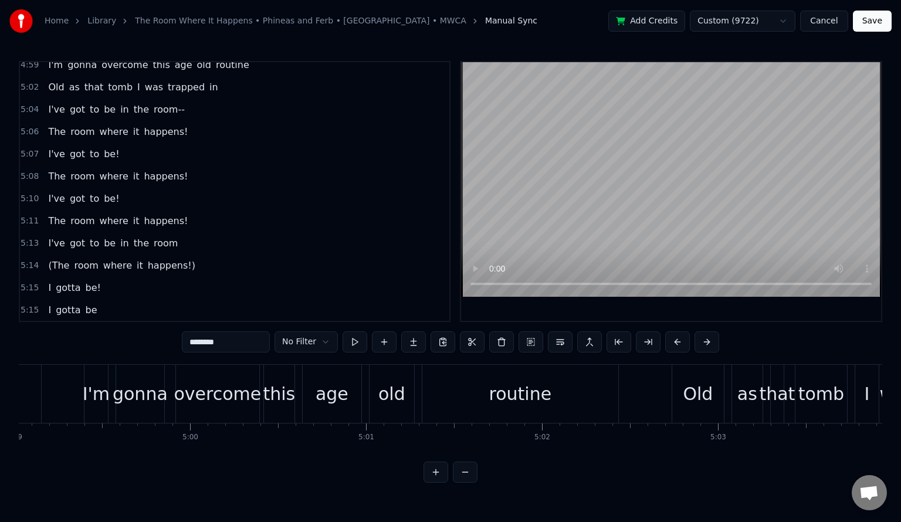
scroll to position [0, 56849]
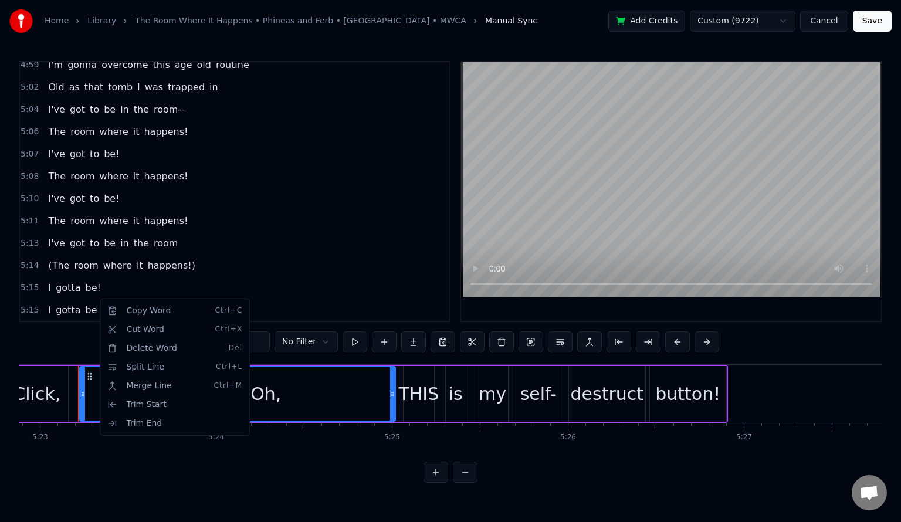
click at [823, 26] on html "Home Library The Room Where It Happens • Phineas and Ferb • [GEOGRAPHIC_DATA] •…" at bounding box center [450, 251] width 901 height 502
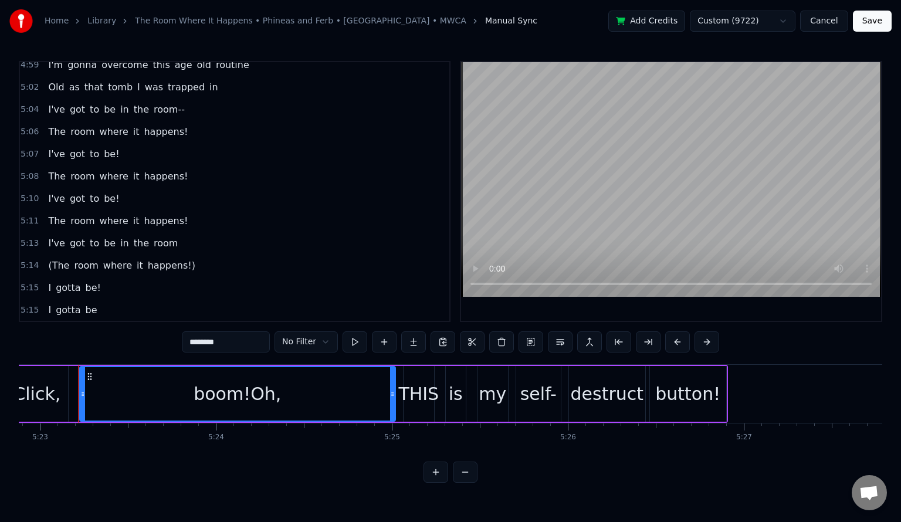
click at [829, 23] on button "Cancel" at bounding box center [825, 21] width 48 height 21
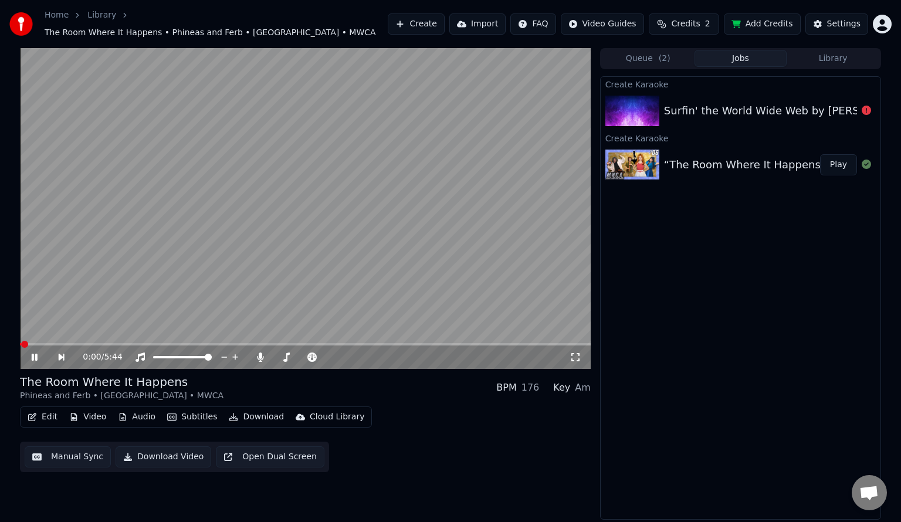
click at [33, 354] on icon at bounding box center [35, 357] width 6 height 7
click at [171, 455] on button "Download Video" at bounding box center [164, 457] width 96 height 21
